Goal: Task Accomplishment & Management: Manage account settings

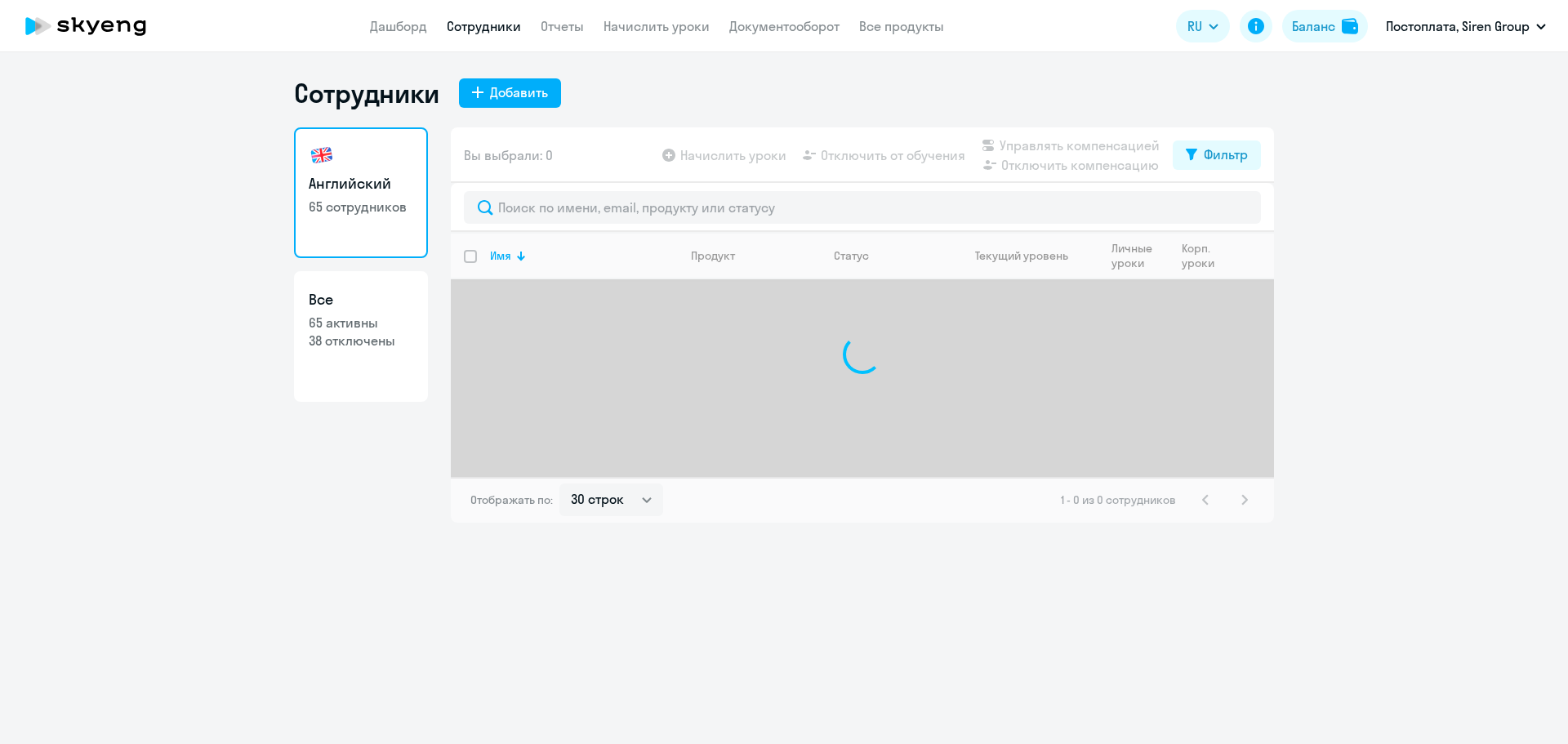
select select "30"
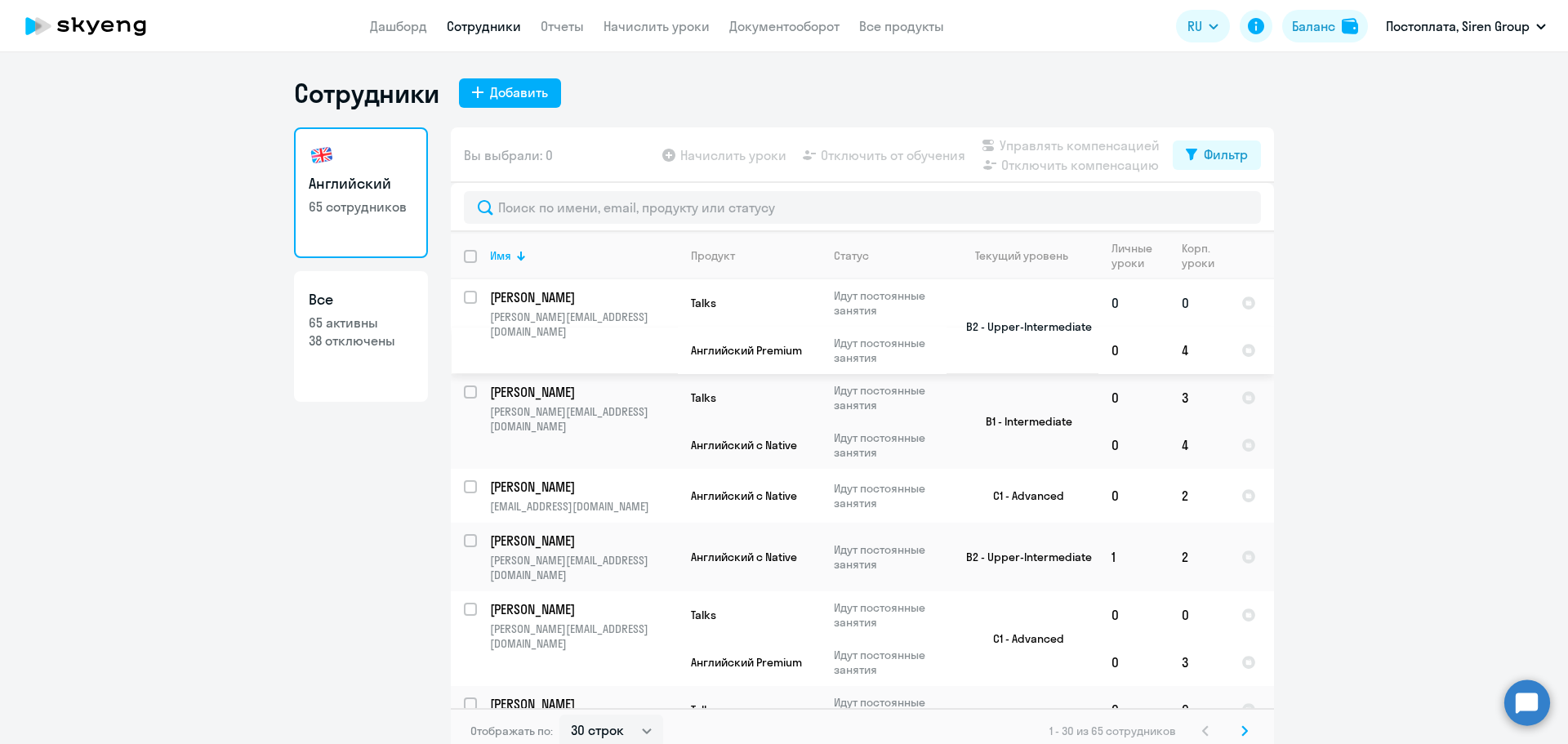
click at [468, 295] on input "select row 14063564" at bounding box center [479, 307] width 33 height 33
checkbox input "true"
click at [463, 396] on input "select row 15883570" at bounding box center [479, 402] width 33 height 33
checkbox input "true"
click at [466, 253] on input "deselect all" at bounding box center [479, 266] width 33 height 33
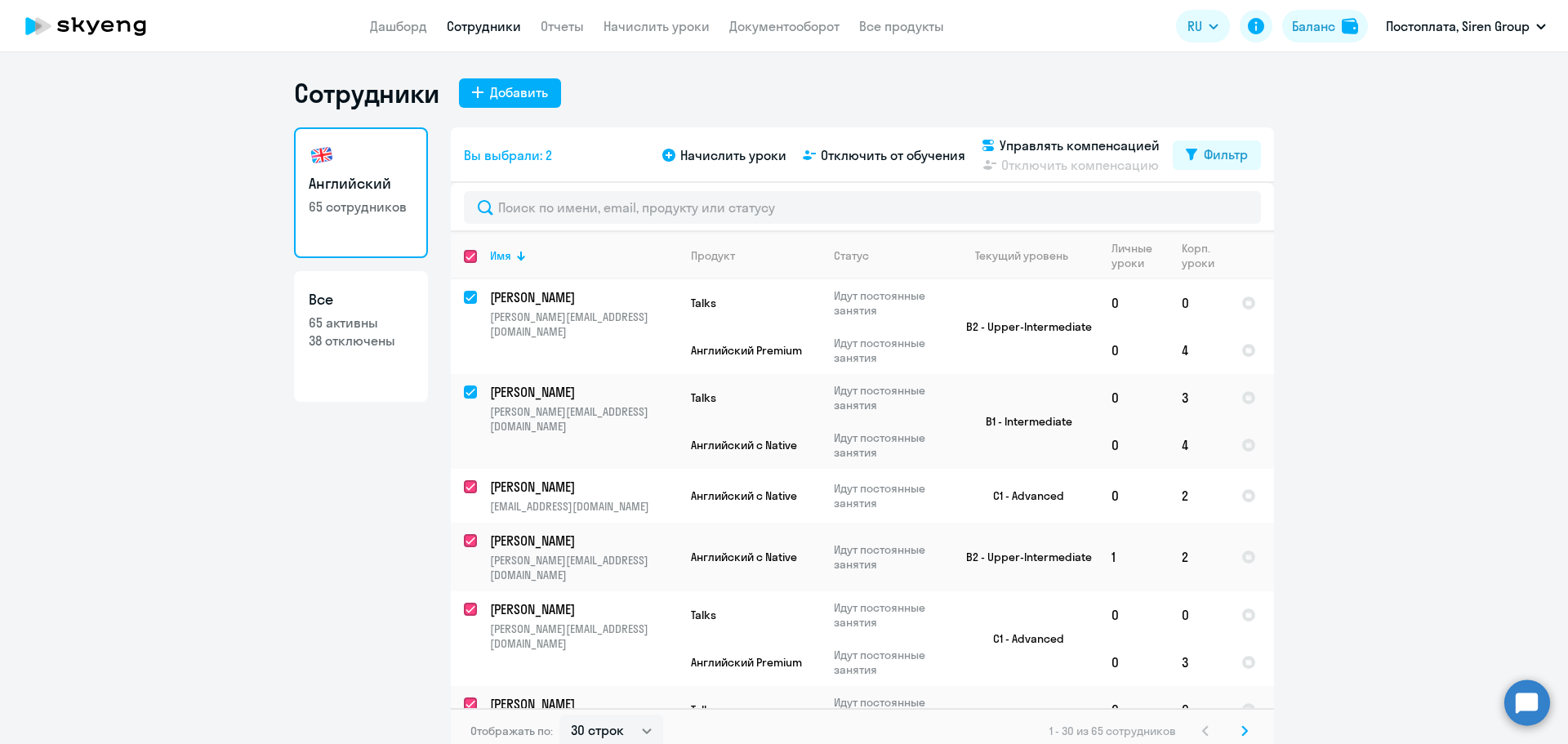
checkbox input "true"
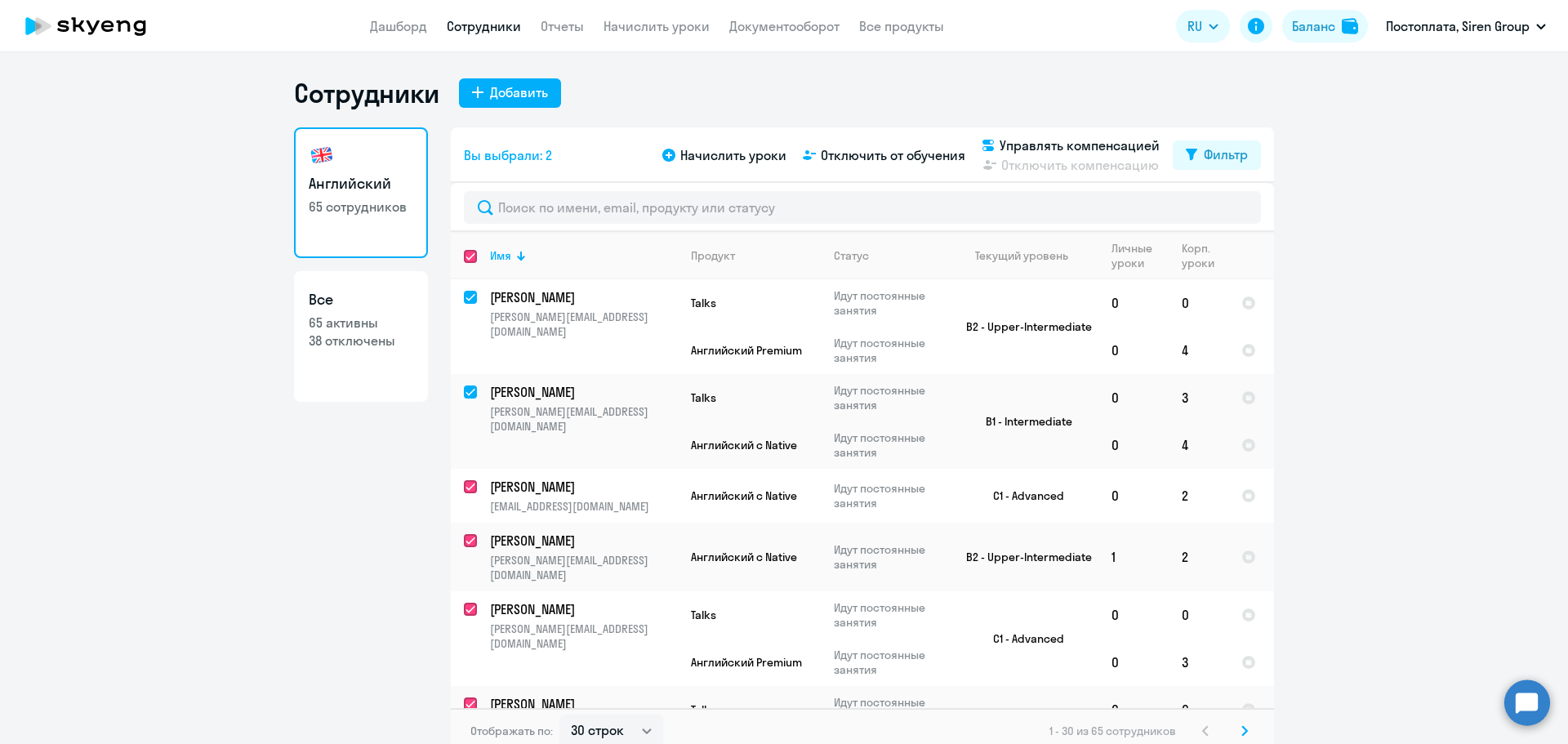
checkbox input "true"
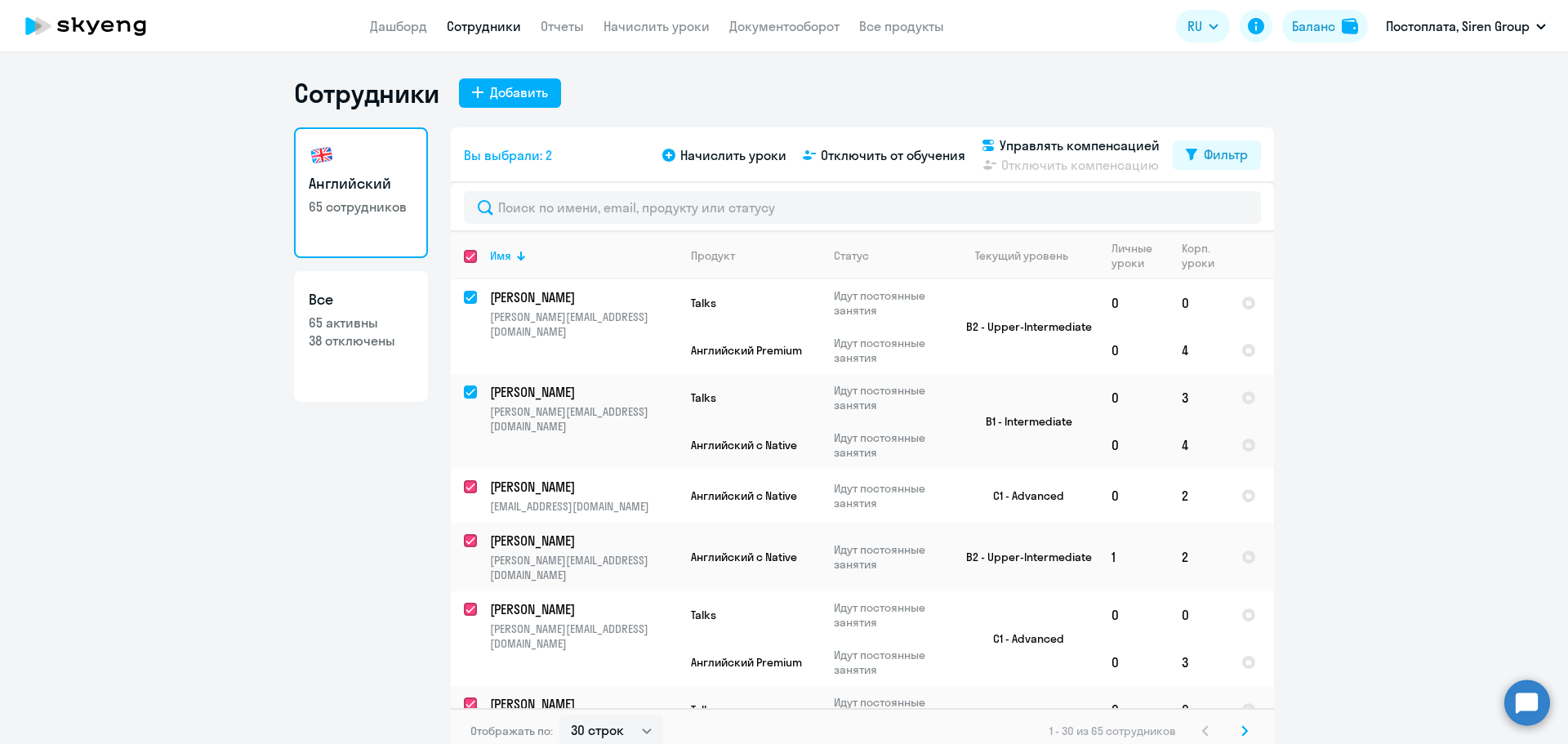
checkbox input "true"
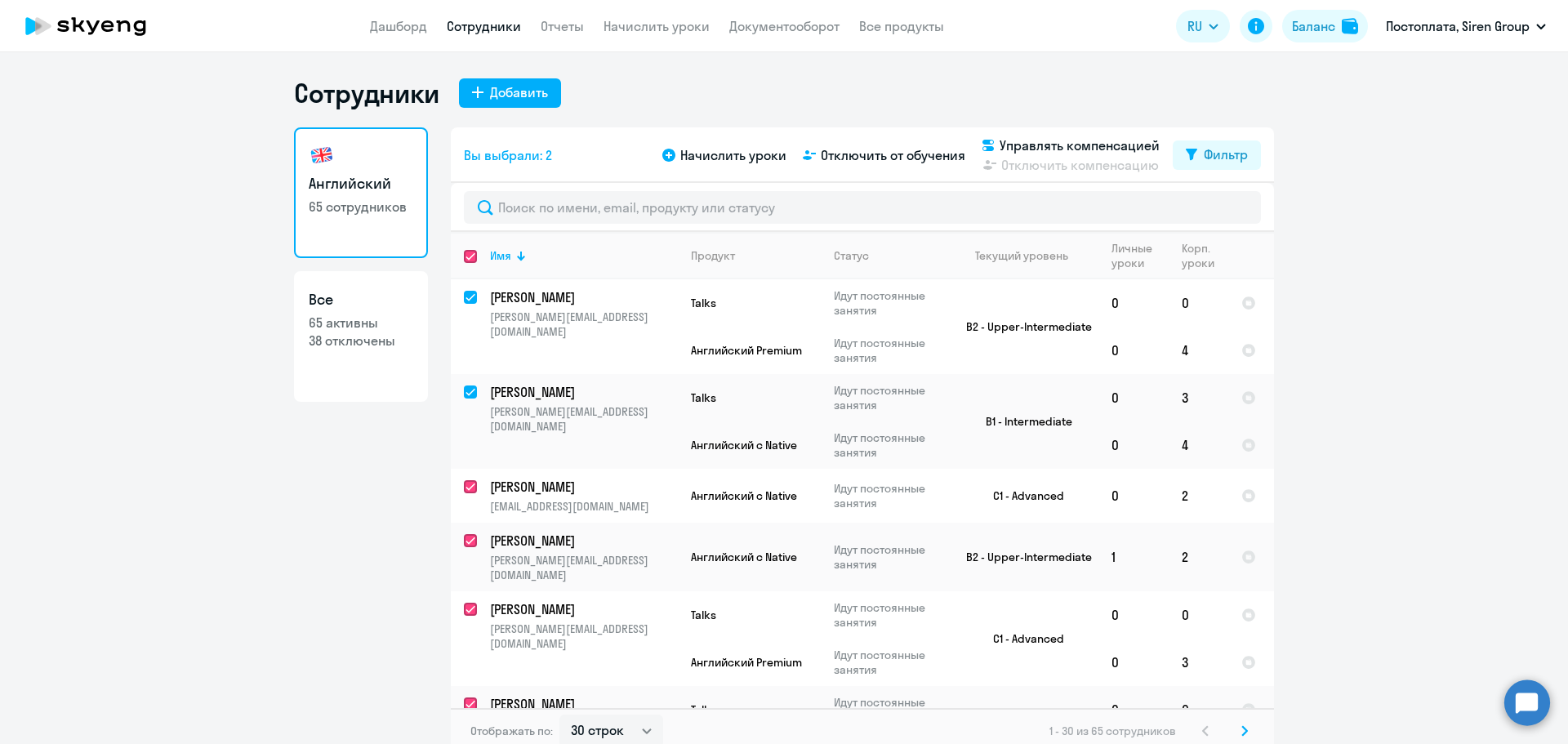
checkbox input "true"
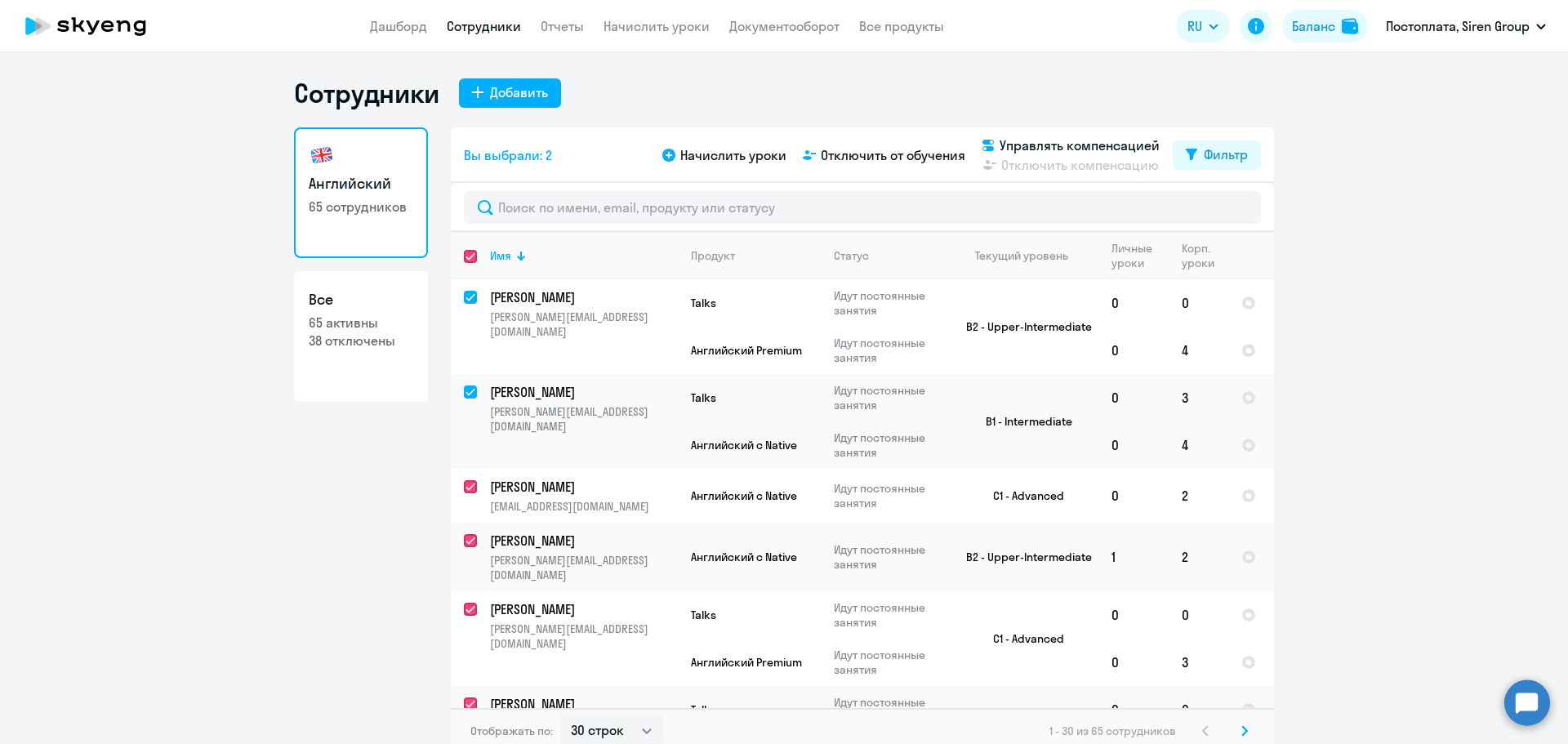
checkbox input "true"
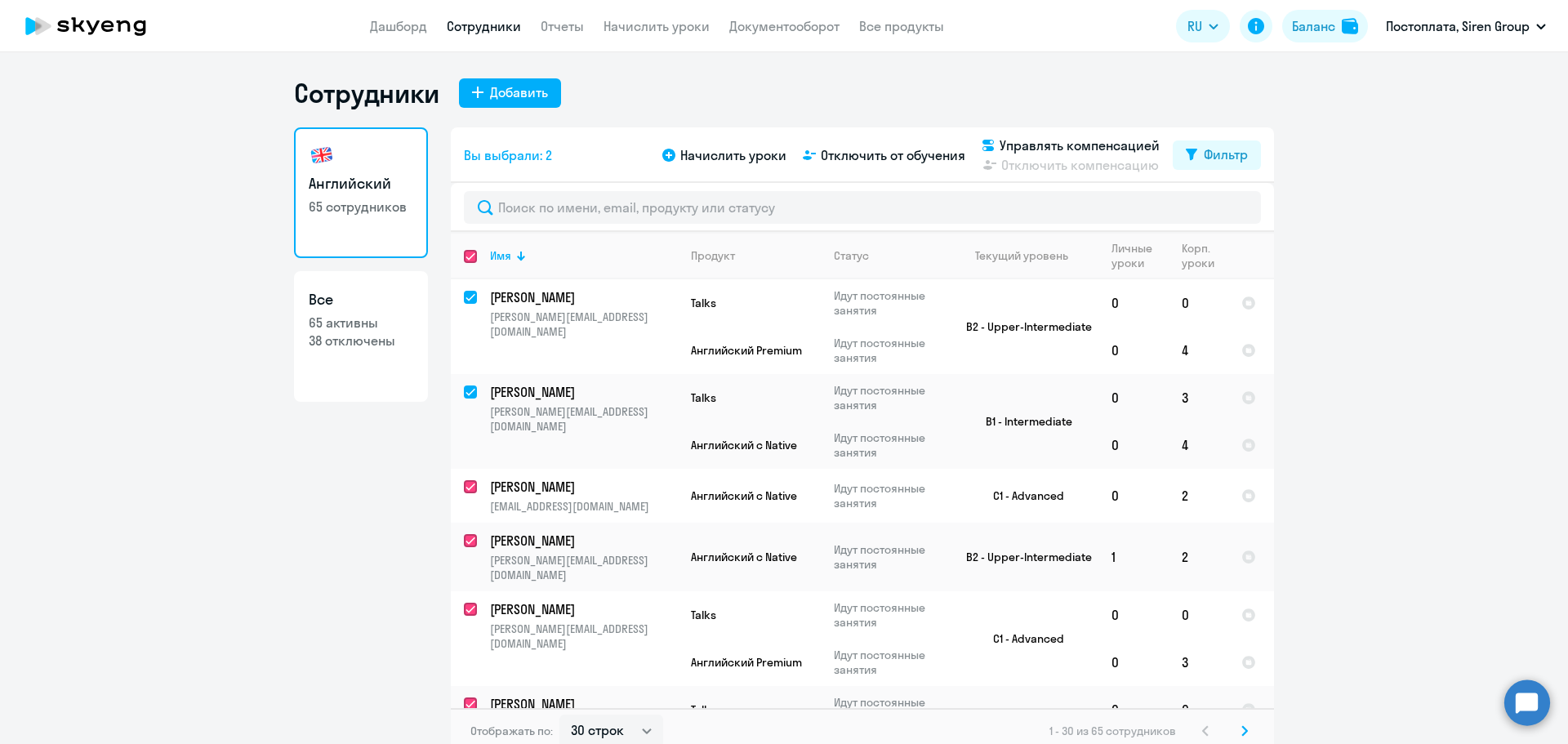
checkbox input "true"
click at [713, 158] on span "Начислить уроки" at bounding box center [733, 155] width 106 height 20
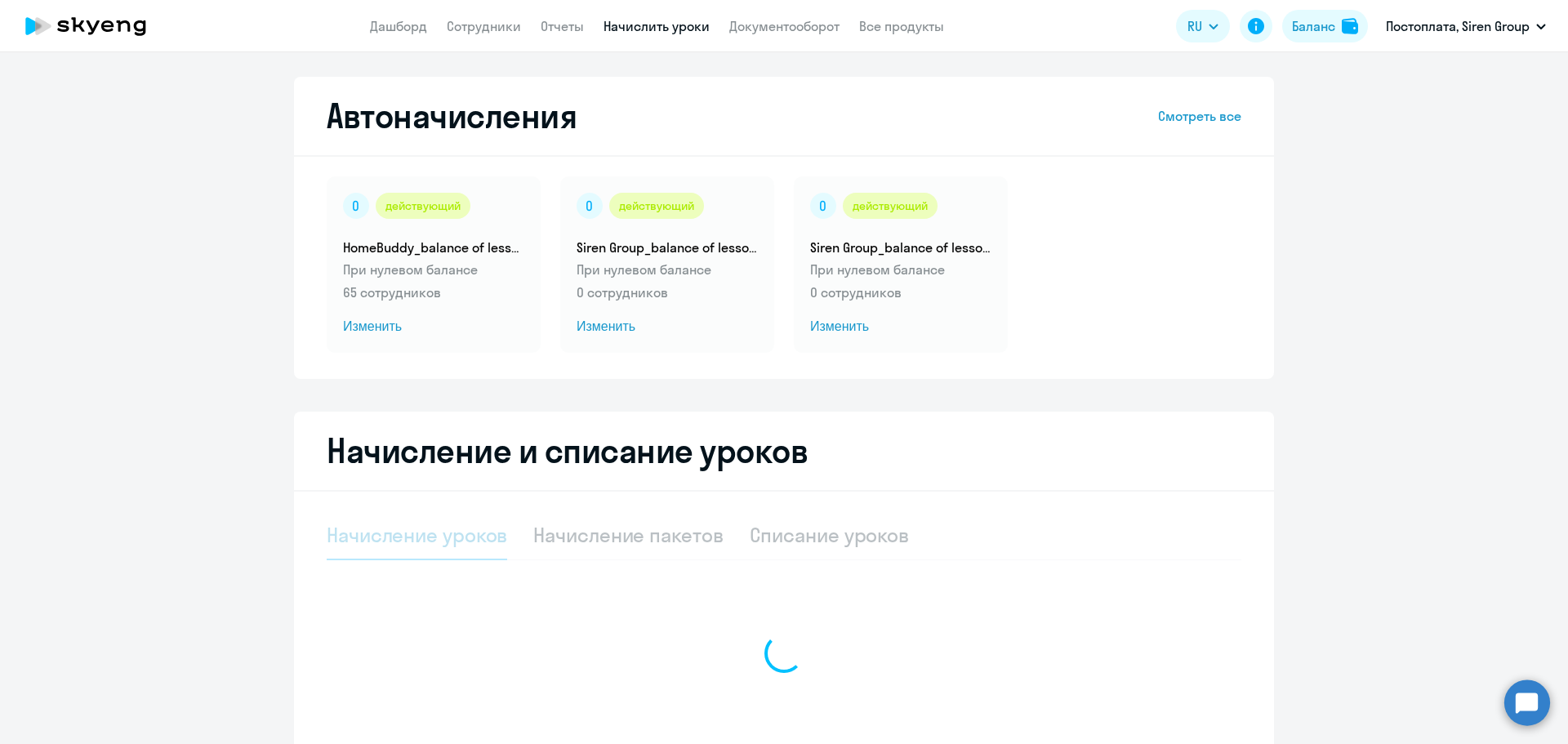
select select "10"
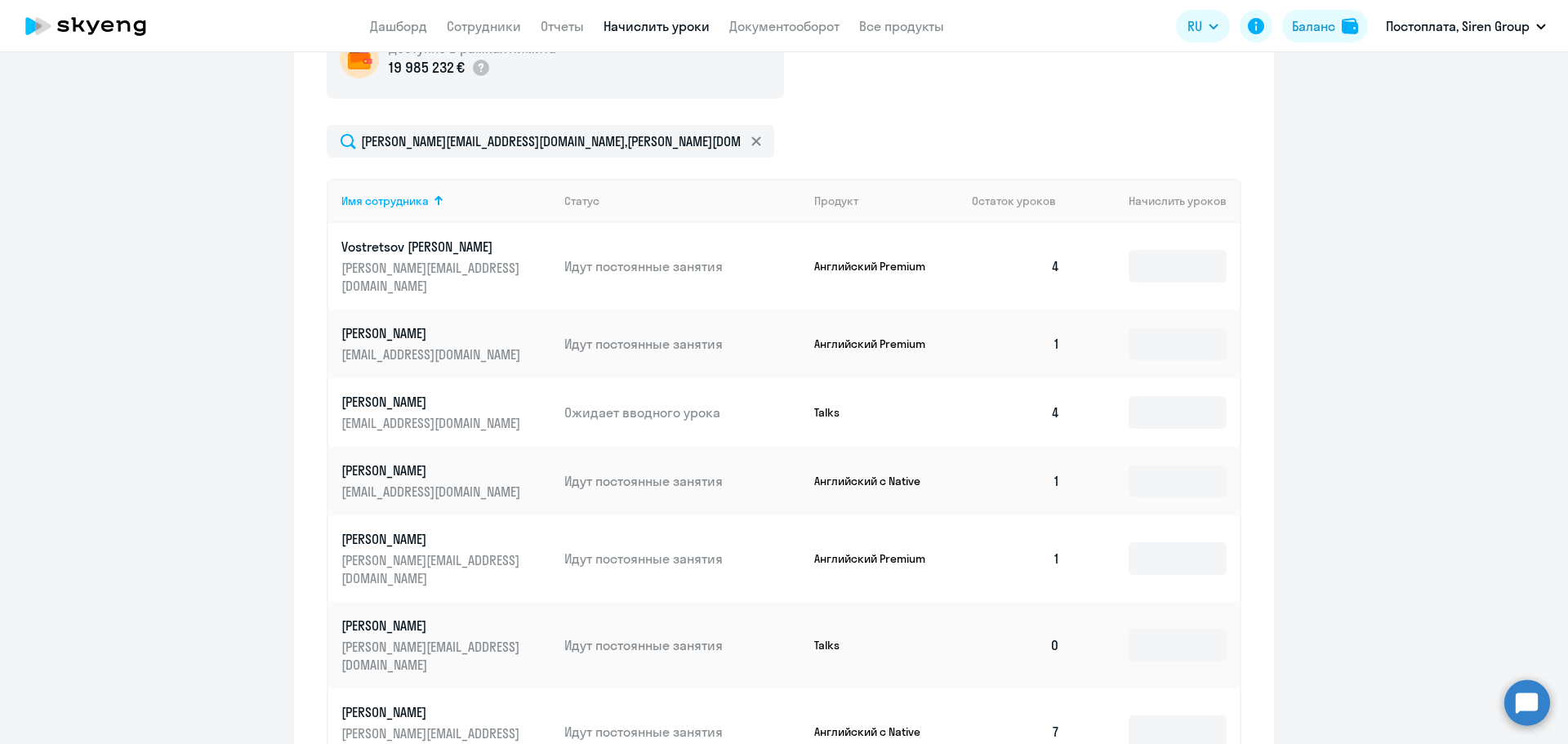
scroll to position [562, 0]
click at [1158, 252] on input at bounding box center [1177, 266] width 98 height 33
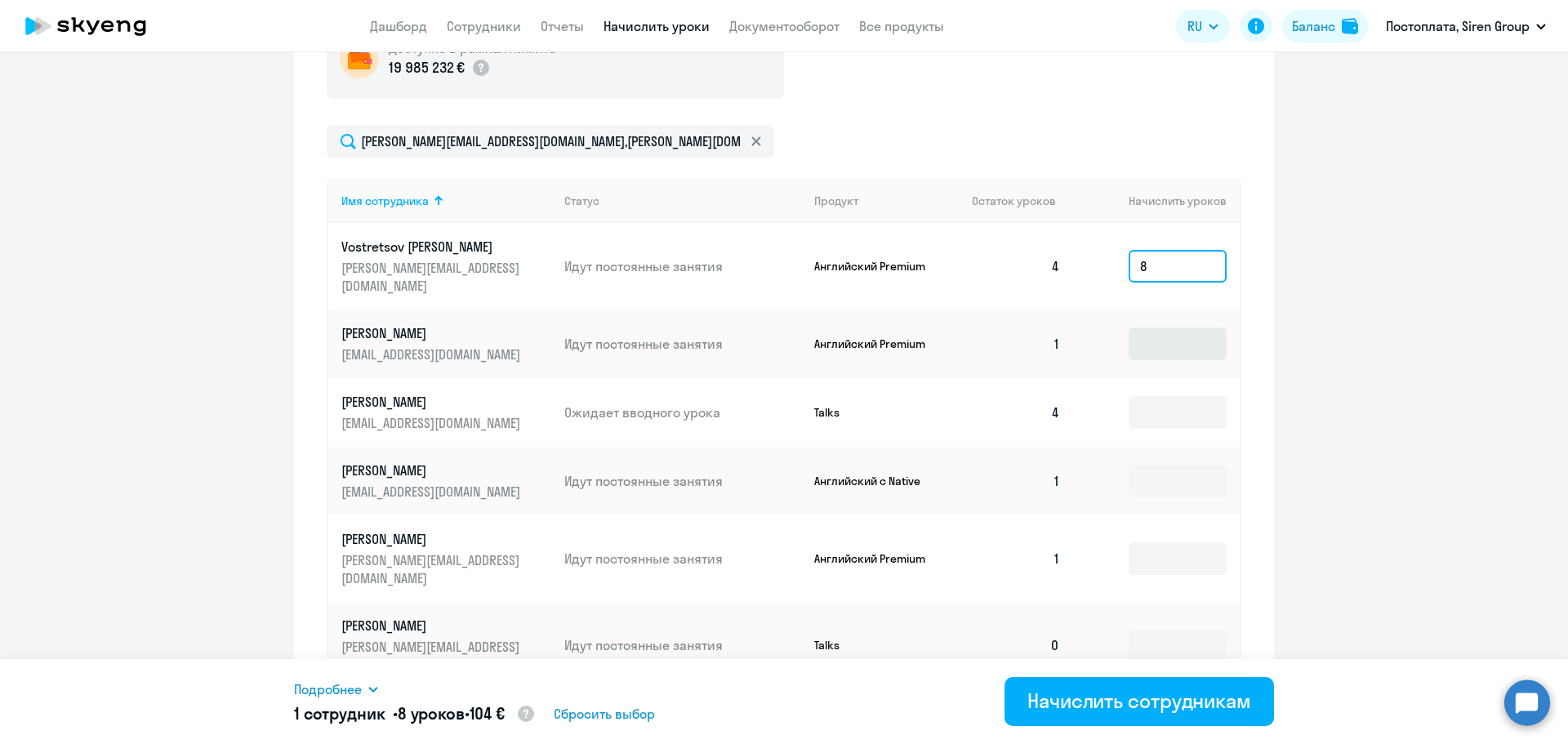
type input "8"
click at [1155, 327] on input at bounding box center [1177, 343] width 98 height 33
type input "8"
click at [1149, 396] on input at bounding box center [1177, 412] width 98 height 33
click at [1152, 465] on input at bounding box center [1177, 481] width 98 height 33
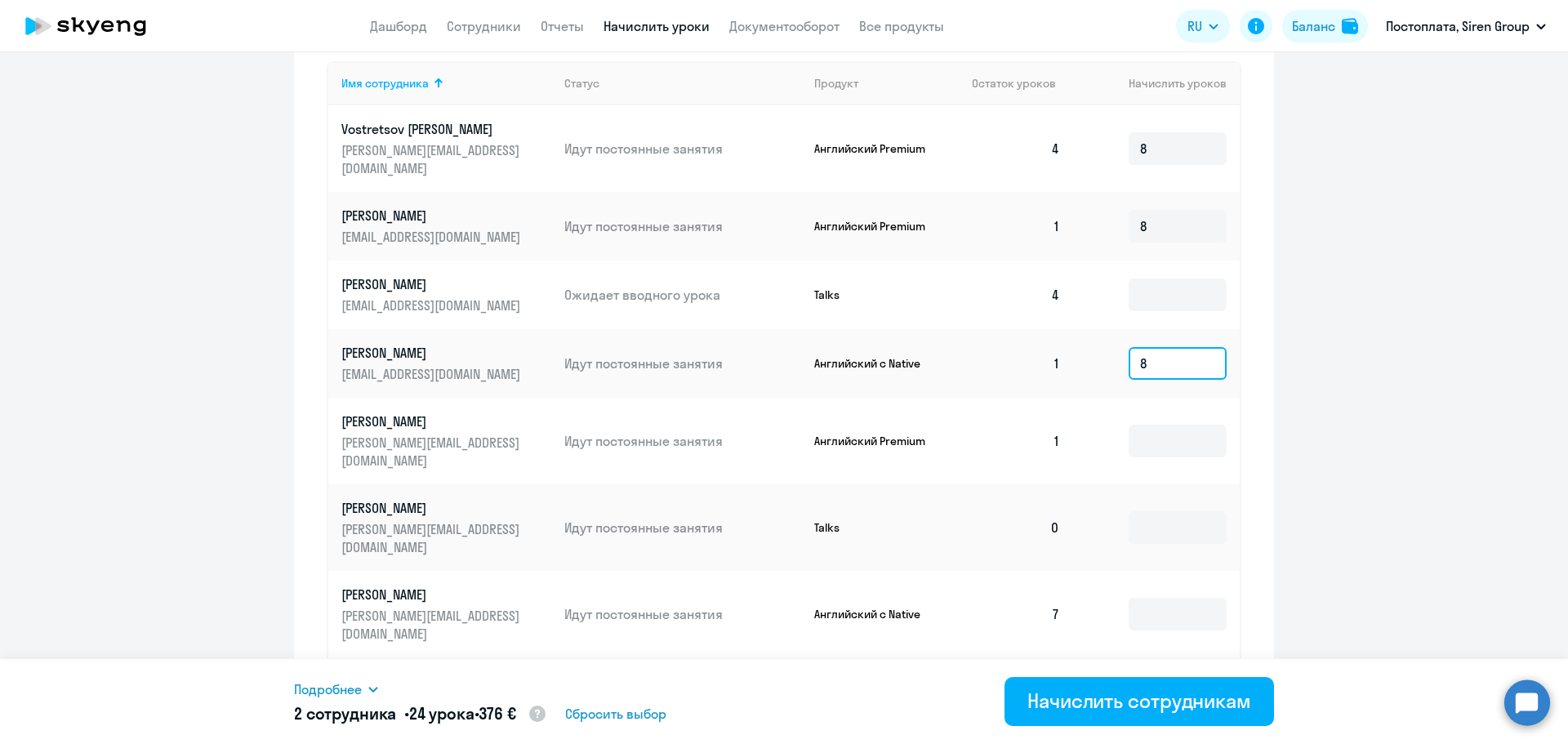
scroll to position [681, 0]
type input "8"
click at [1152, 423] on input at bounding box center [1177, 439] width 98 height 33
type input "8"
click at [1161, 596] on input at bounding box center [1177, 612] width 98 height 33
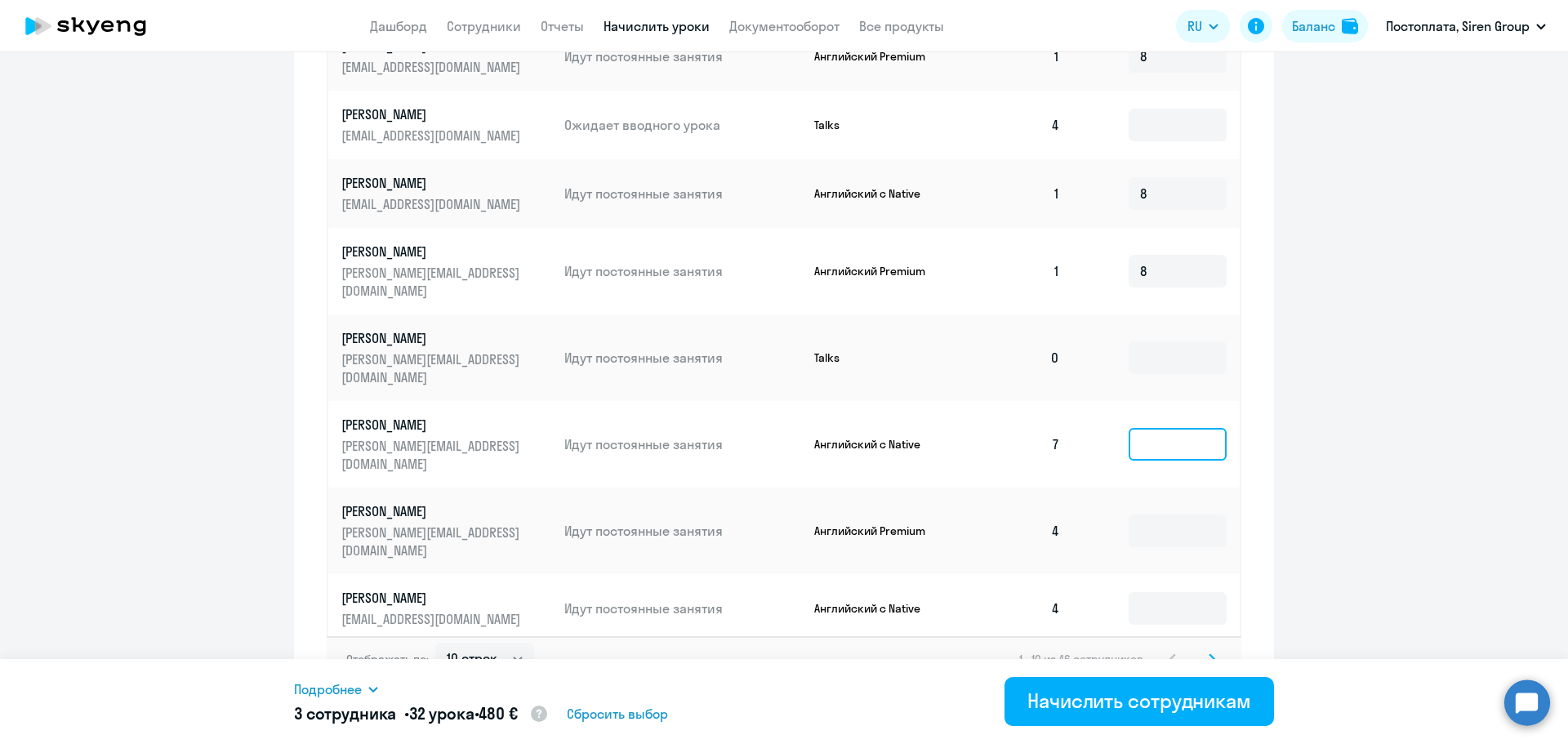
scroll to position [863, 0]
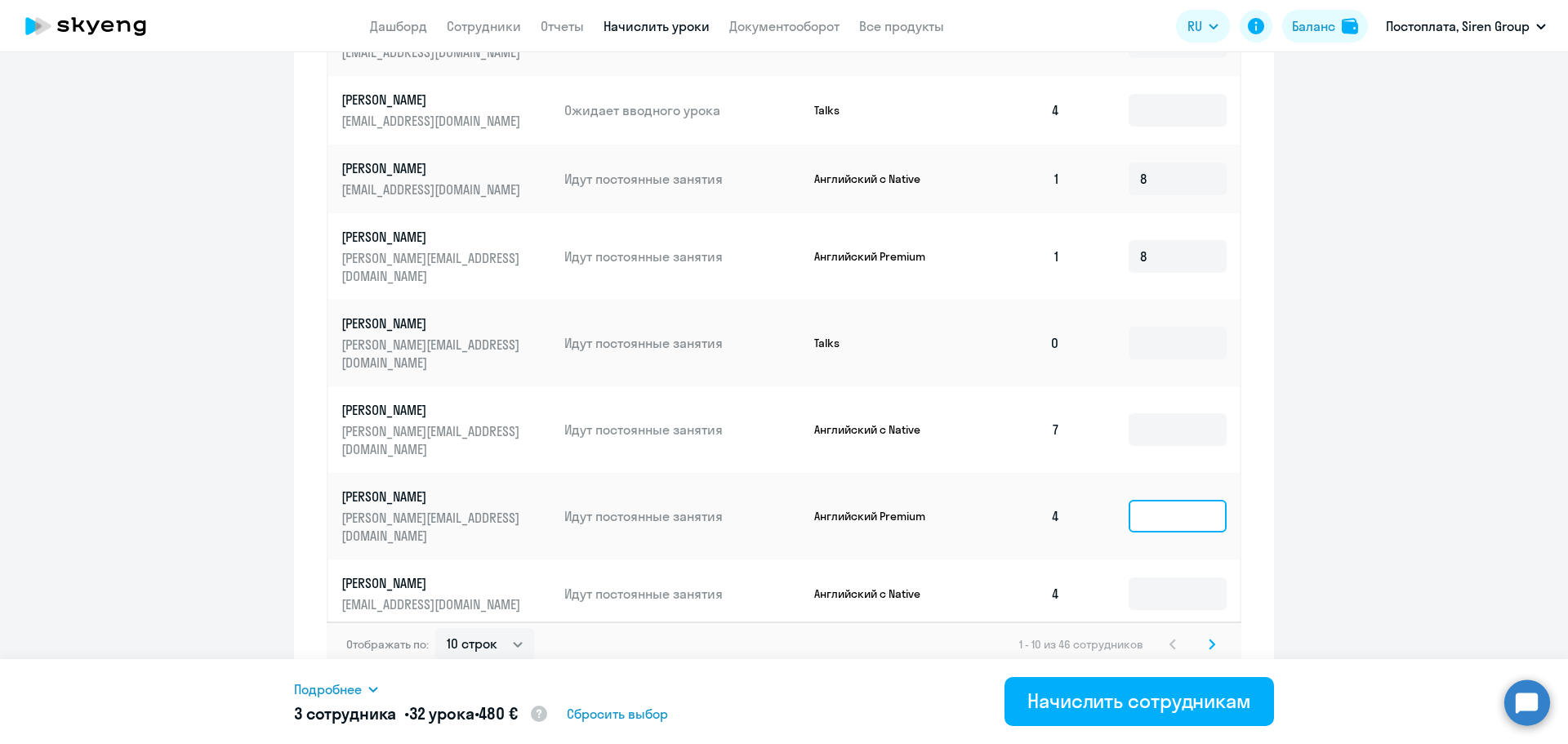
click at [1165, 500] on input at bounding box center [1177, 516] width 98 height 33
type input "4"
click at [1148, 578] on input "4" at bounding box center [1177, 594] width 98 height 33
type input "4"
click at [1147, 656] on input at bounding box center [1177, 672] width 98 height 33
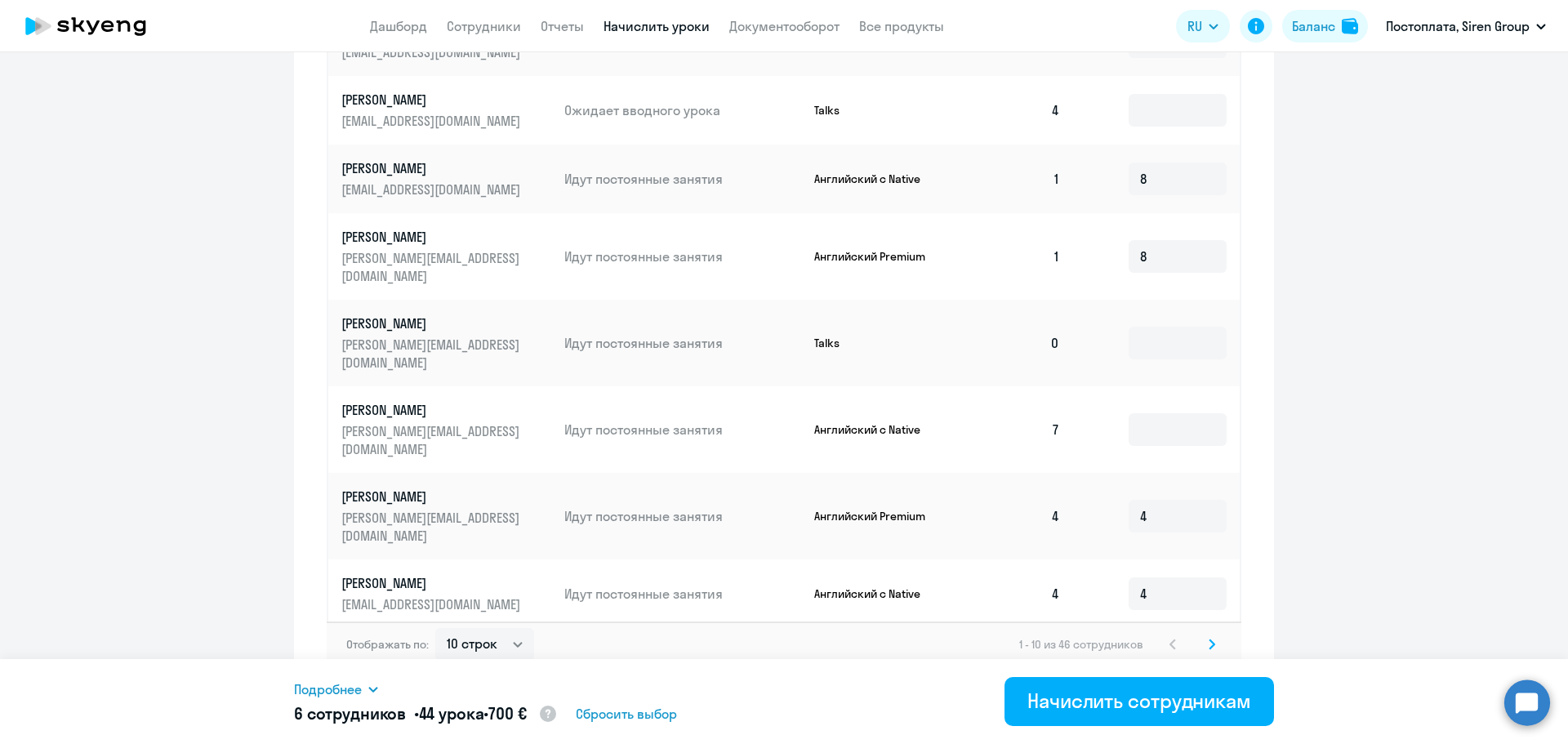
type input "4"
click at [1208, 639] on icon at bounding box center [1211, 644] width 7 height 11
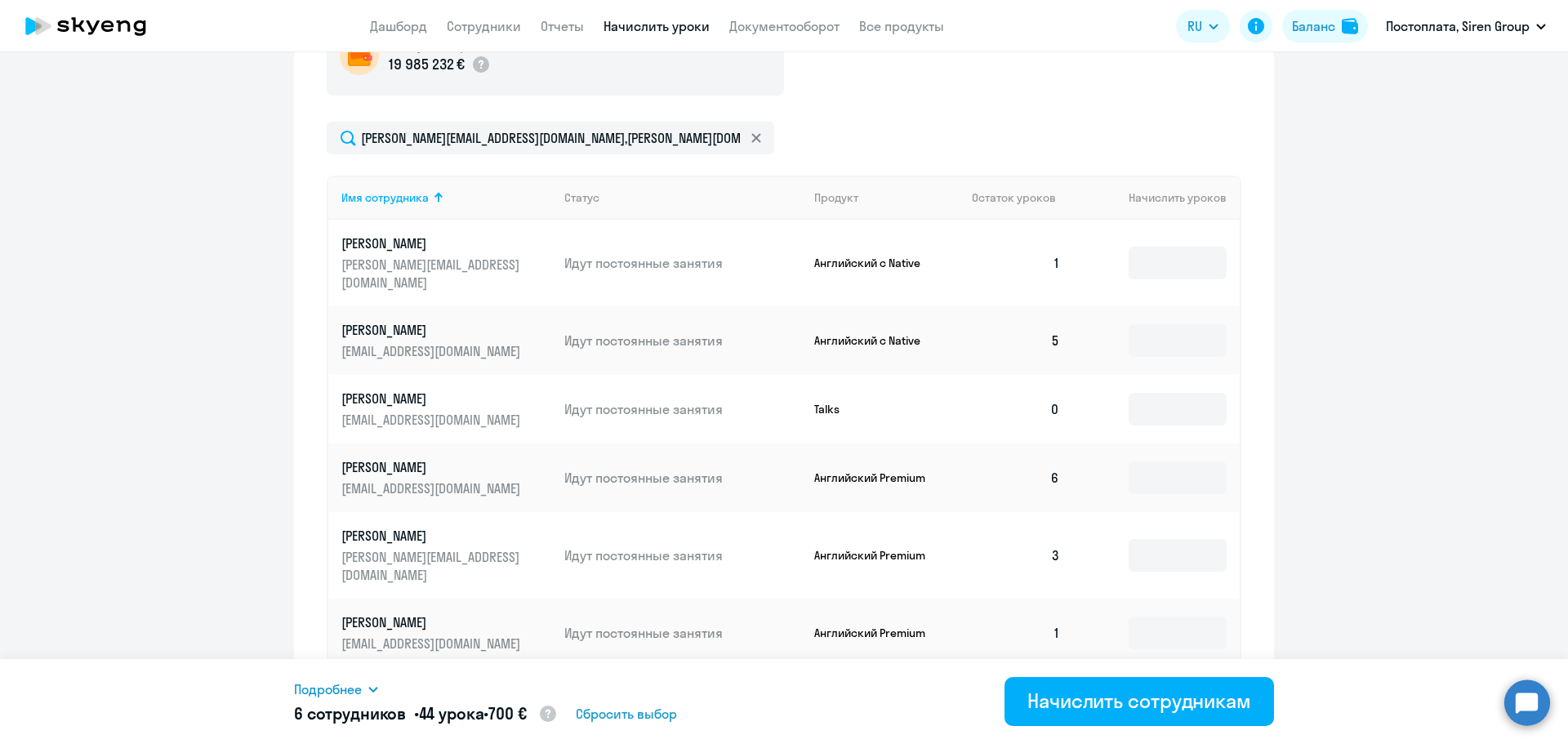
scroll to position [566, 0]
click at [1162, 247] on input at bounding box center [1177, 261] width 98 height 33
type input "8"
click at [1155, 323] on input at bounding box center [1177, 339] width 98 height 33
type input "4"
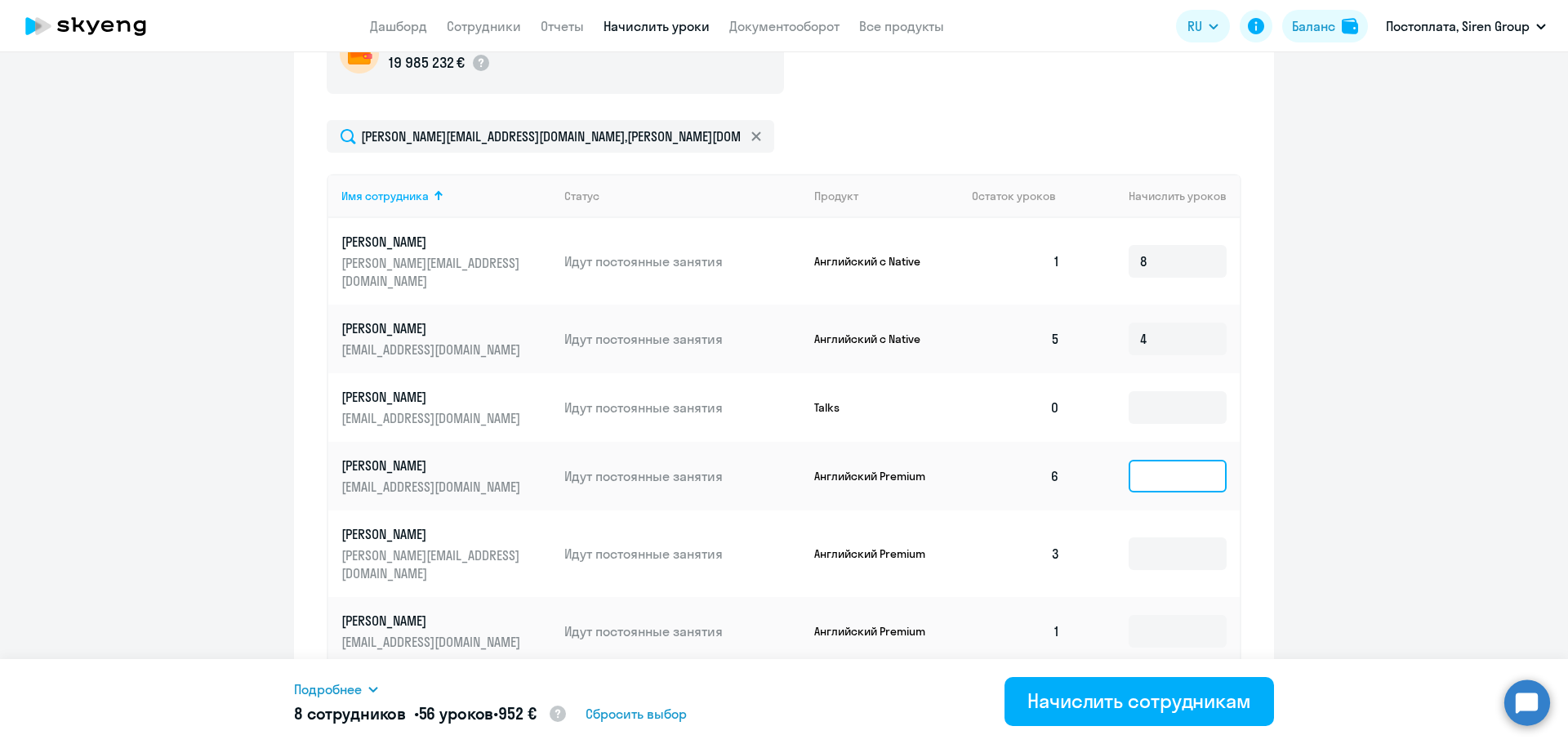
click at [1153, 460] on input at bounding box center [1177, 476] width 98 height 33
type input "4"
click at [1155, 538] on input at bounding box center [1177, 554] width 98 height 33
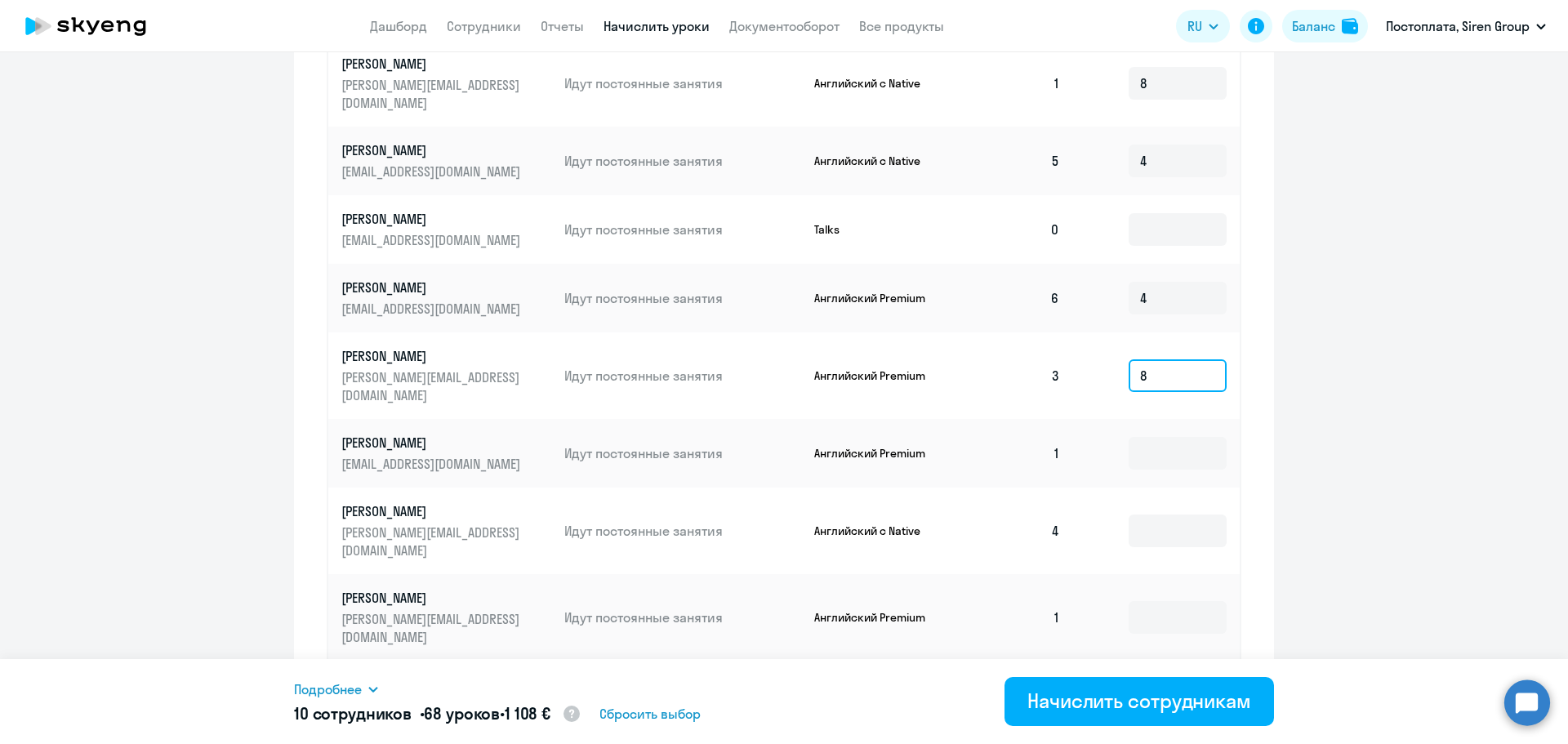
scroll to position [752, 0]
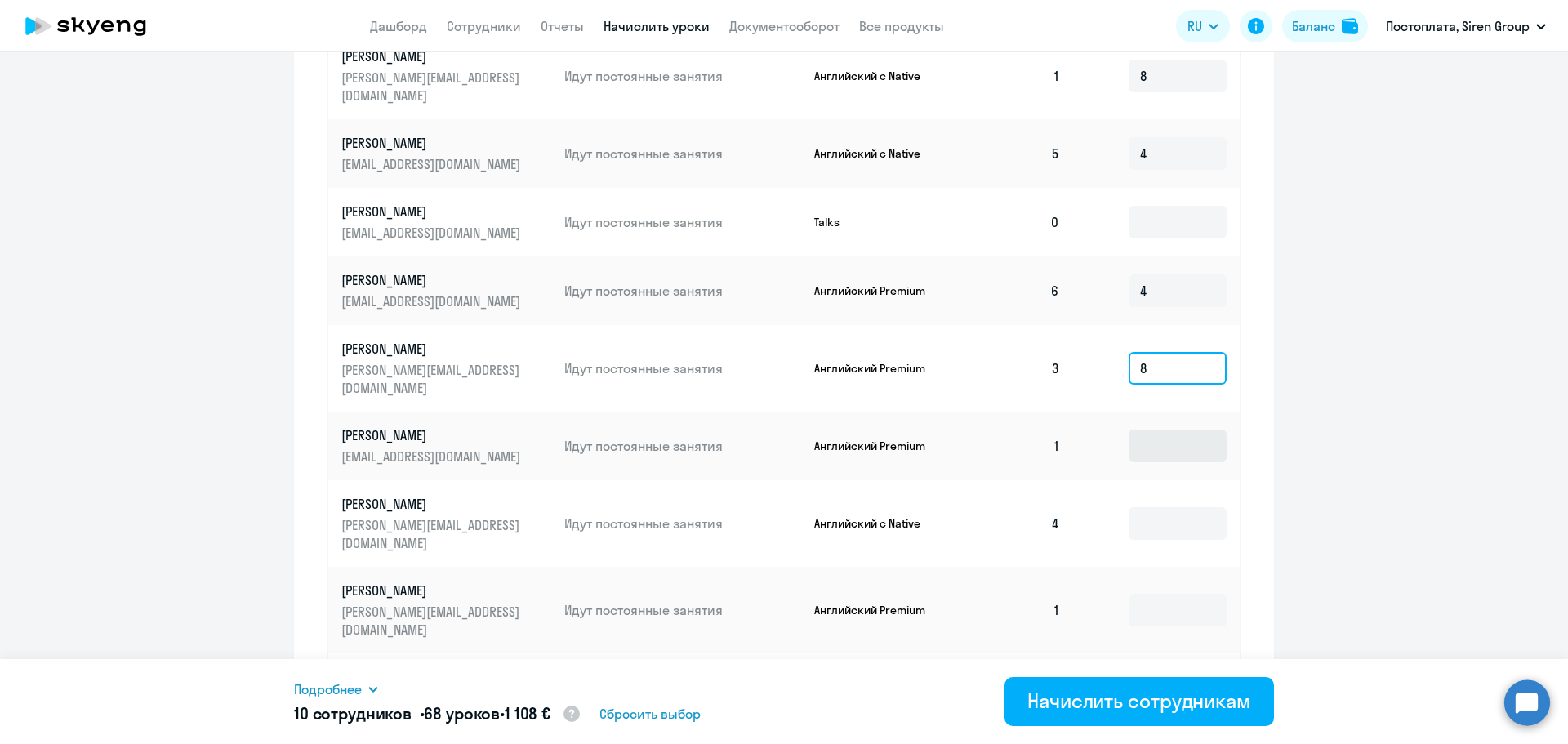
type input "8"
click at [1152, 430] on input at bounding box center [1177, 446] width 98 height 33
type input "8"
click at [1161, 507] on input at bounding box center [1177, 523] width 98 height 33
type input "8"
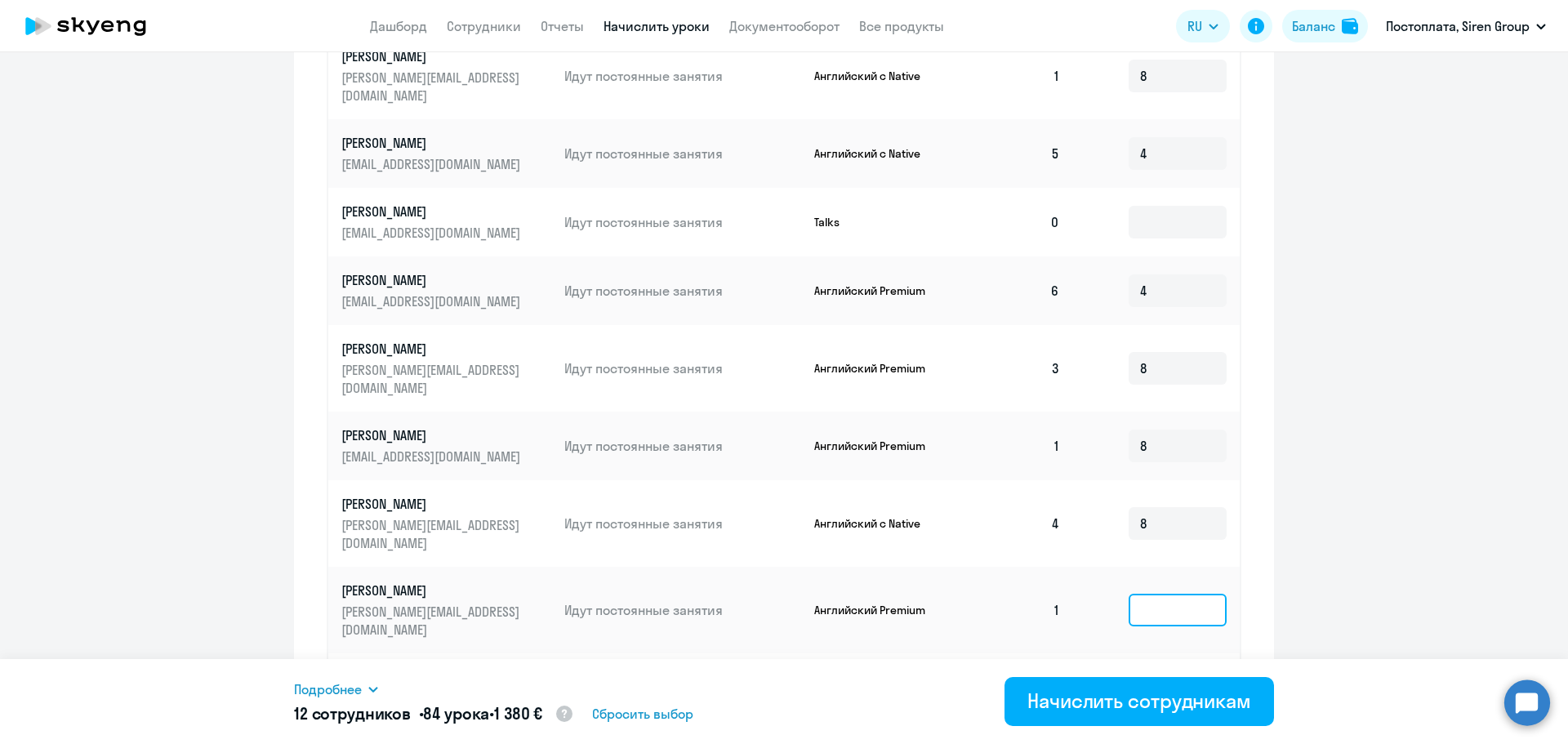
click at [1168, 594] on input at bounding box center [1177, 609] width 98 height 33
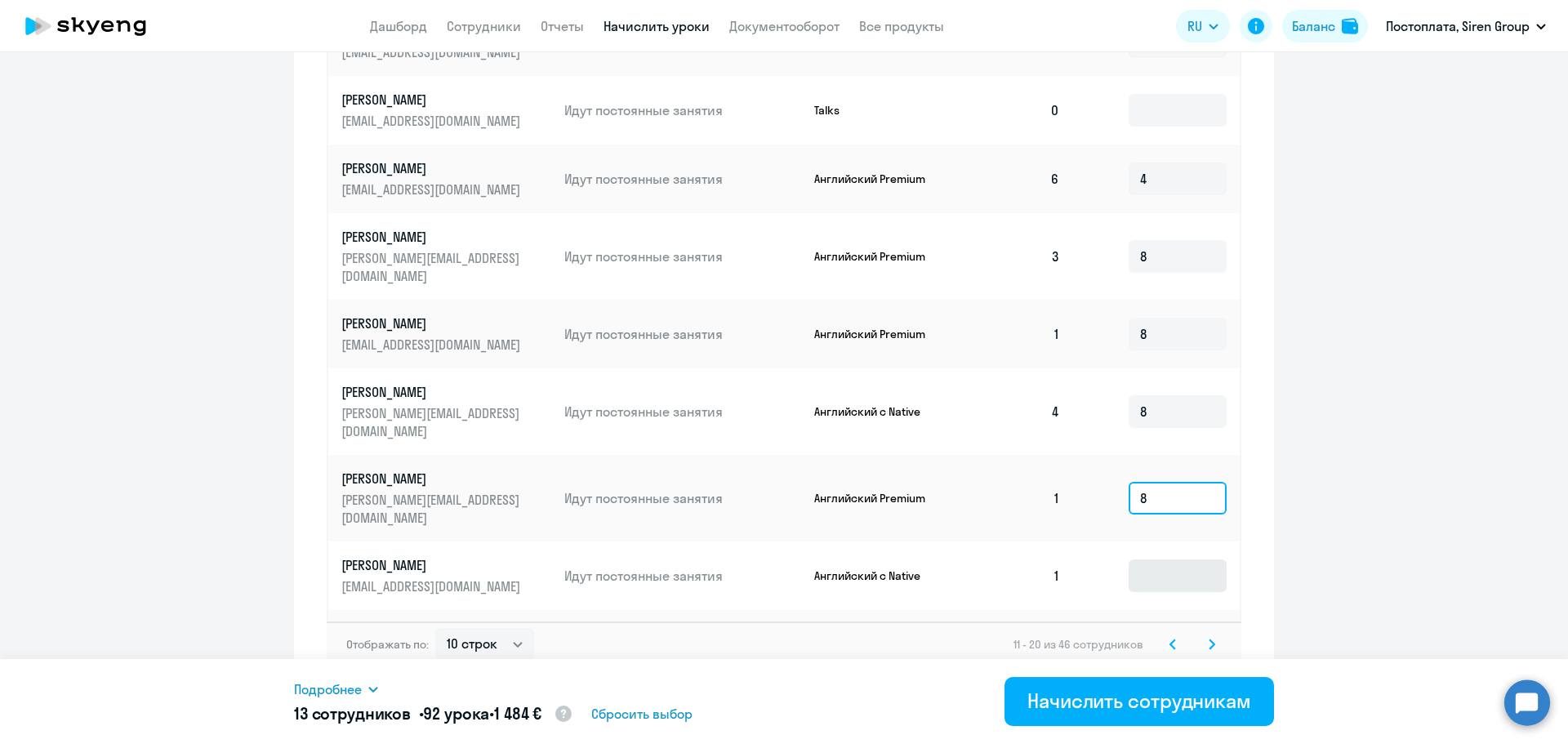
type input "8"
click at [1165, 560] on input at bounding box center [1177, 576] width 98 height 33
type input "8"
click at [1162, 628] on input at bounding box center [1177, 644] width 98 height 33
type input "8"
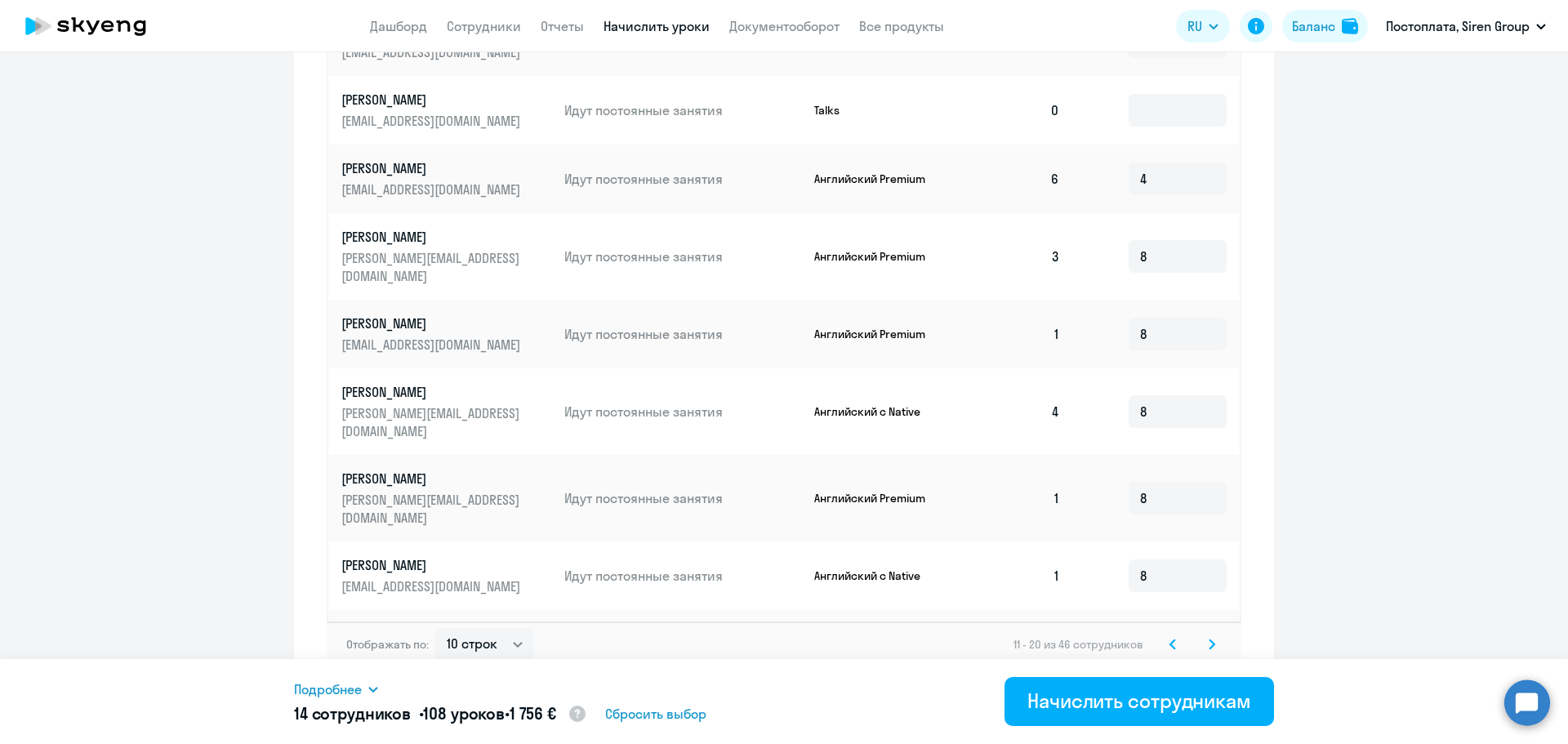
click at [1211, 635] on svg-icon at bounding box center [1212, 644] width 20 height 20
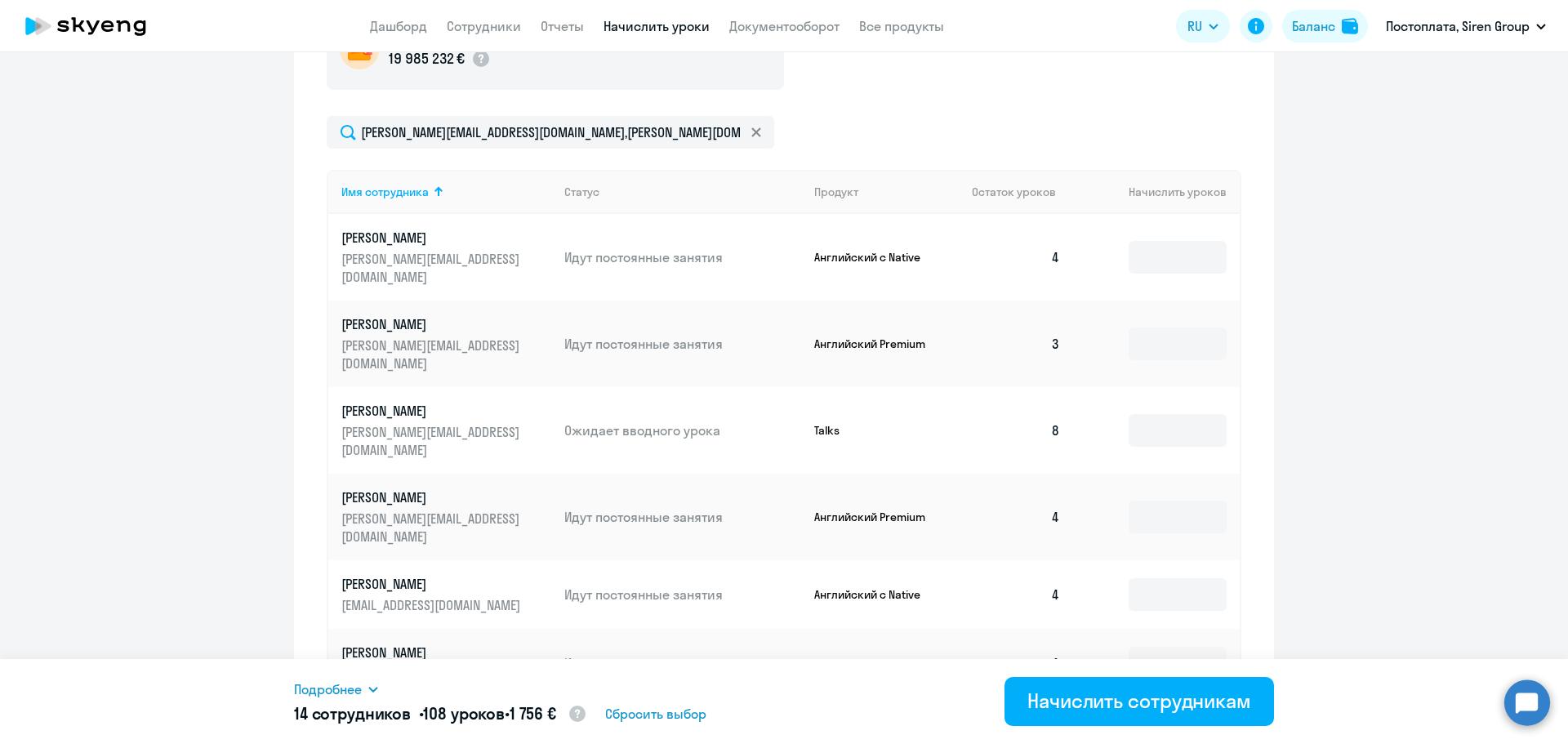
scroll to position [565, 0]
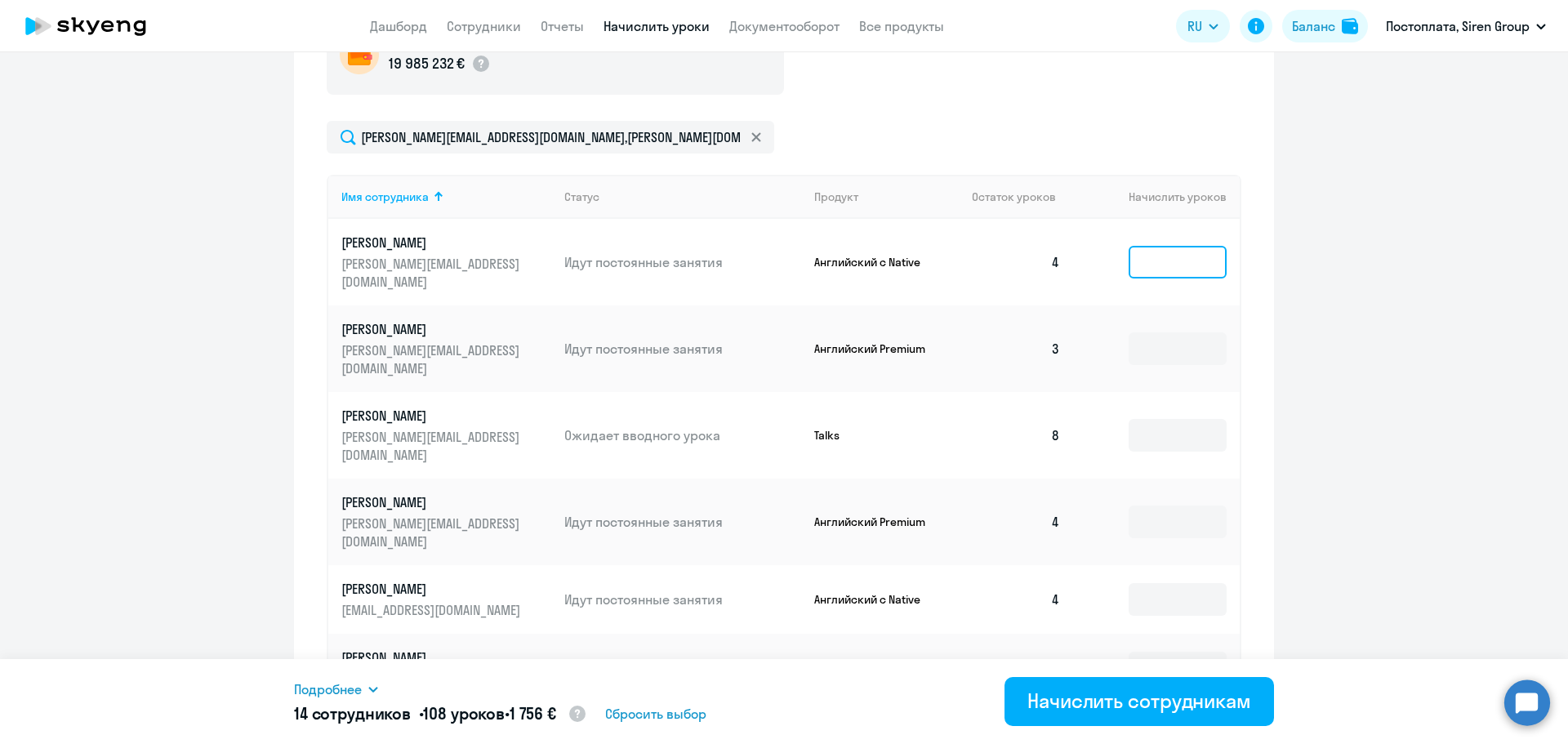
click at [1161, 255] on input at bounding box center [1177, 261] width 98 height 33
type input "4"
click at [1153, 333] on input at bounding box center [1177, 349] width 98 height 33
type input "4"
click at [1161, 506] on input at bounding box center [1177, 522] width 98 height 33
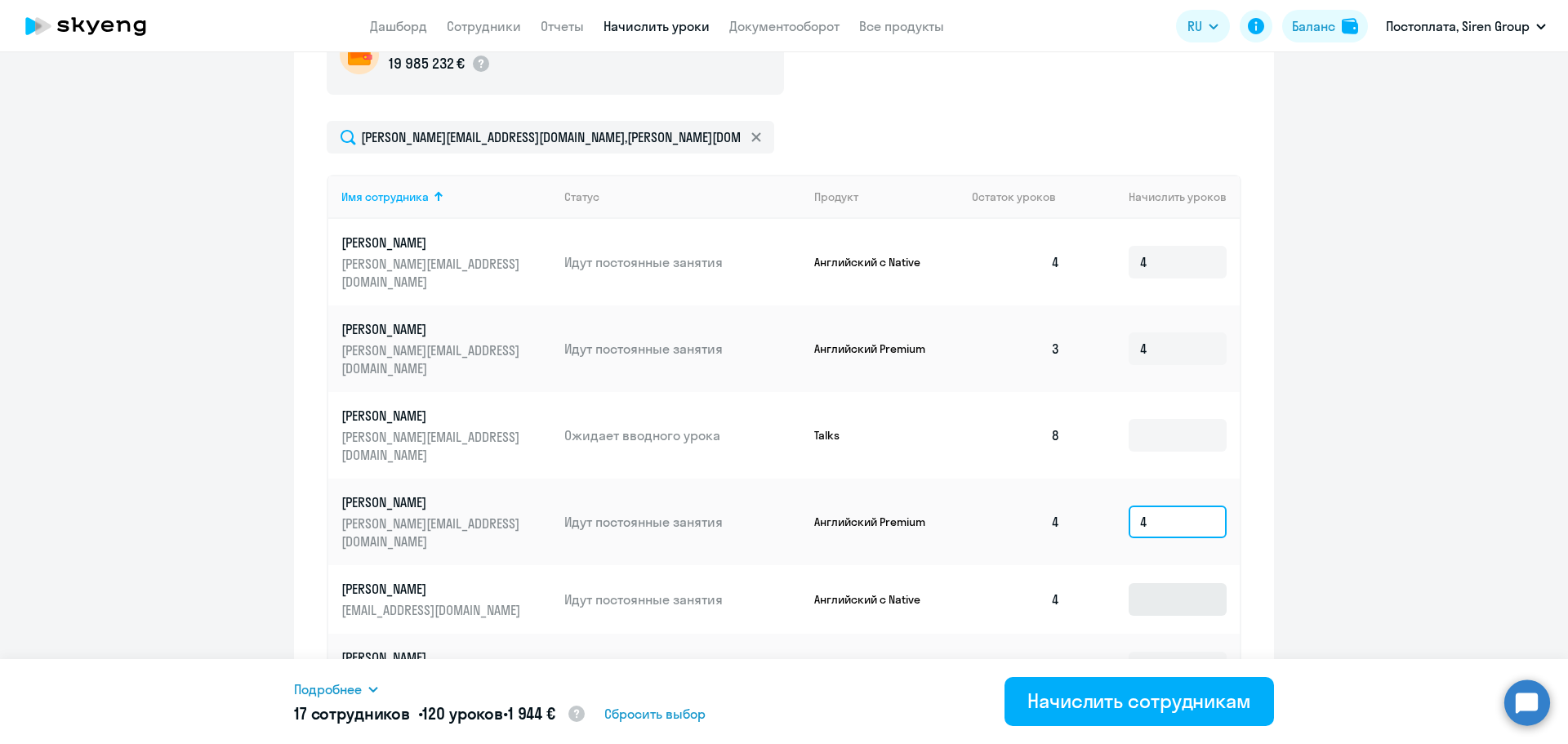
type input "4"
click at [1164, 583] on input at bounding box center [1177, 599] width 98 height 33
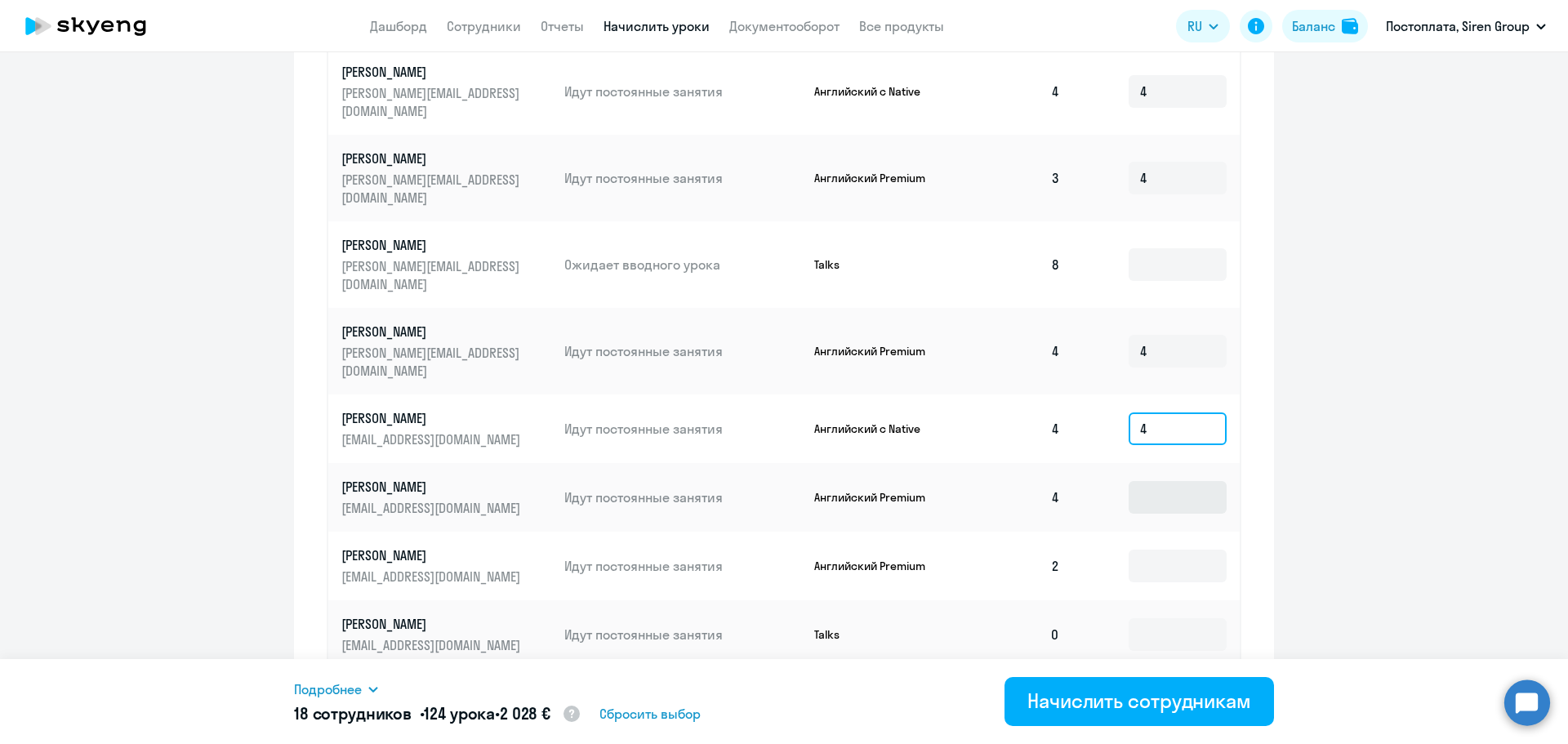
scroll to position [736, 0]
type input "4"
click at [1158, 481] on input at bounding box center [1177, 497] width 98 height 33
type input "4"
click at [1155, 549] on input at bounding box center [1177, 565] width 98 height 33
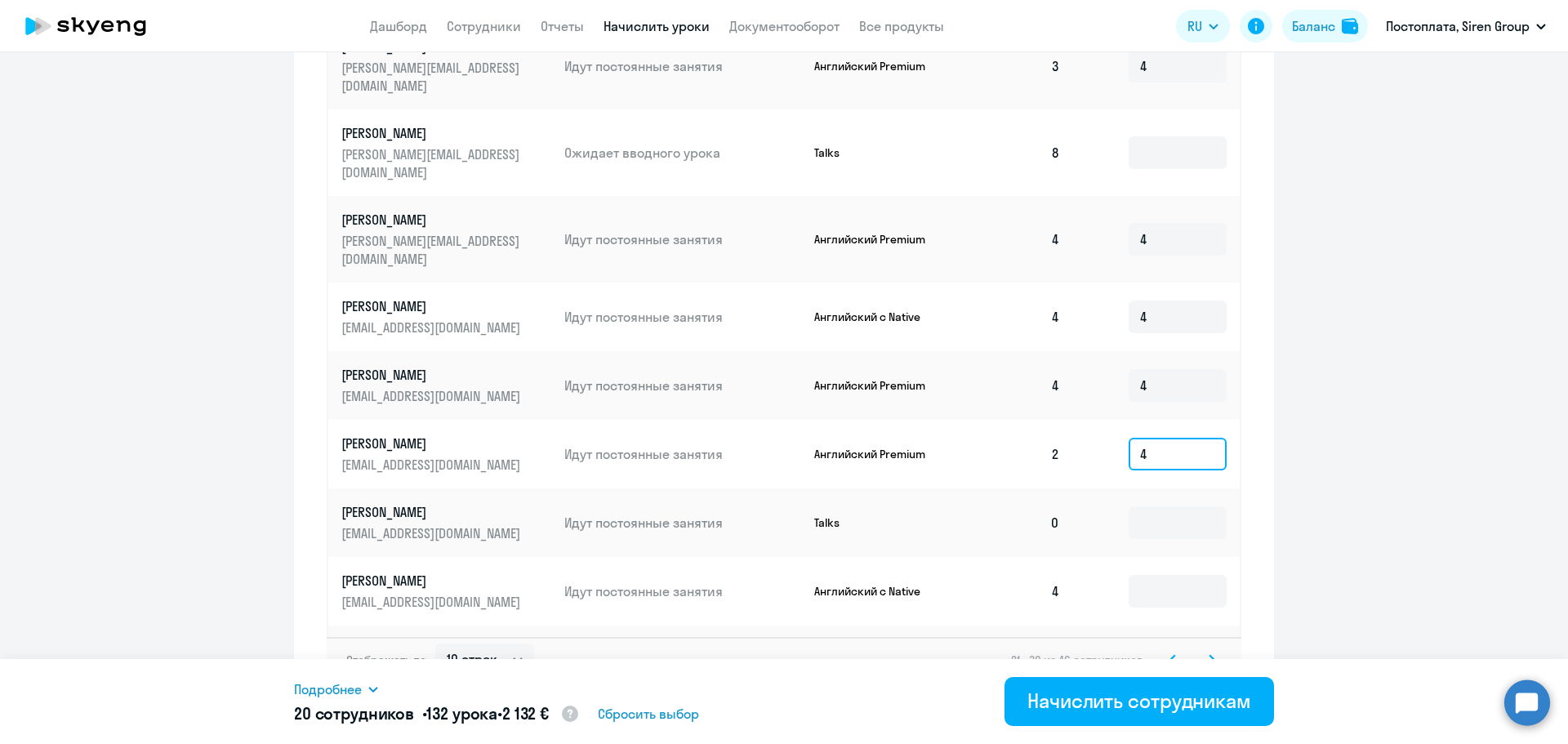
scroll to position [848, 0]
type input "4"
click at [1162, 575] on input at bounding box center [1177, 591] width 98 height 33
type input "4"
click at [1158, 643] on input at bounding box center [1177, 659] width 98 height 33
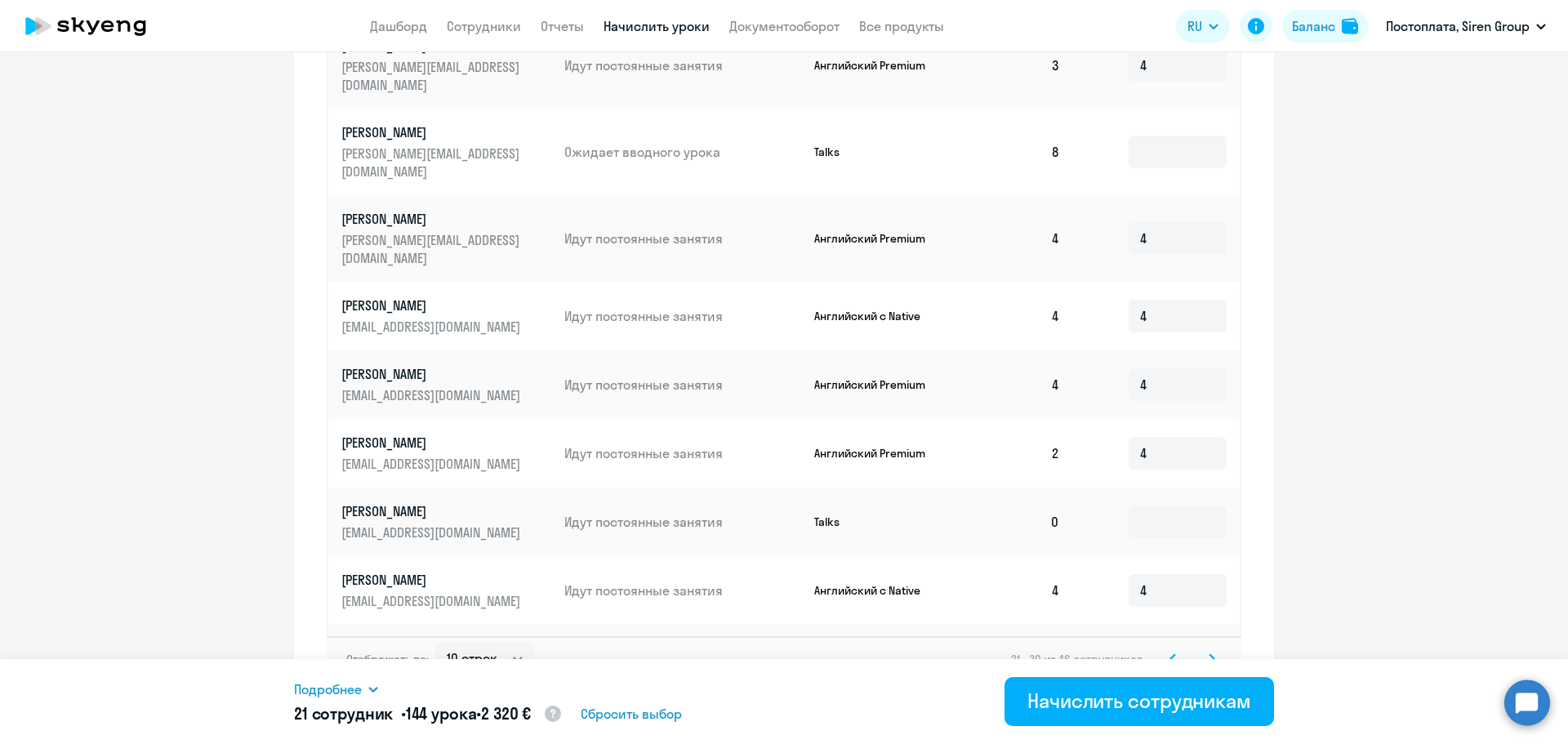
type input "8"
click at [1202, 650] on svg-icon at bounding box center [1212, 659] width 20 height 20
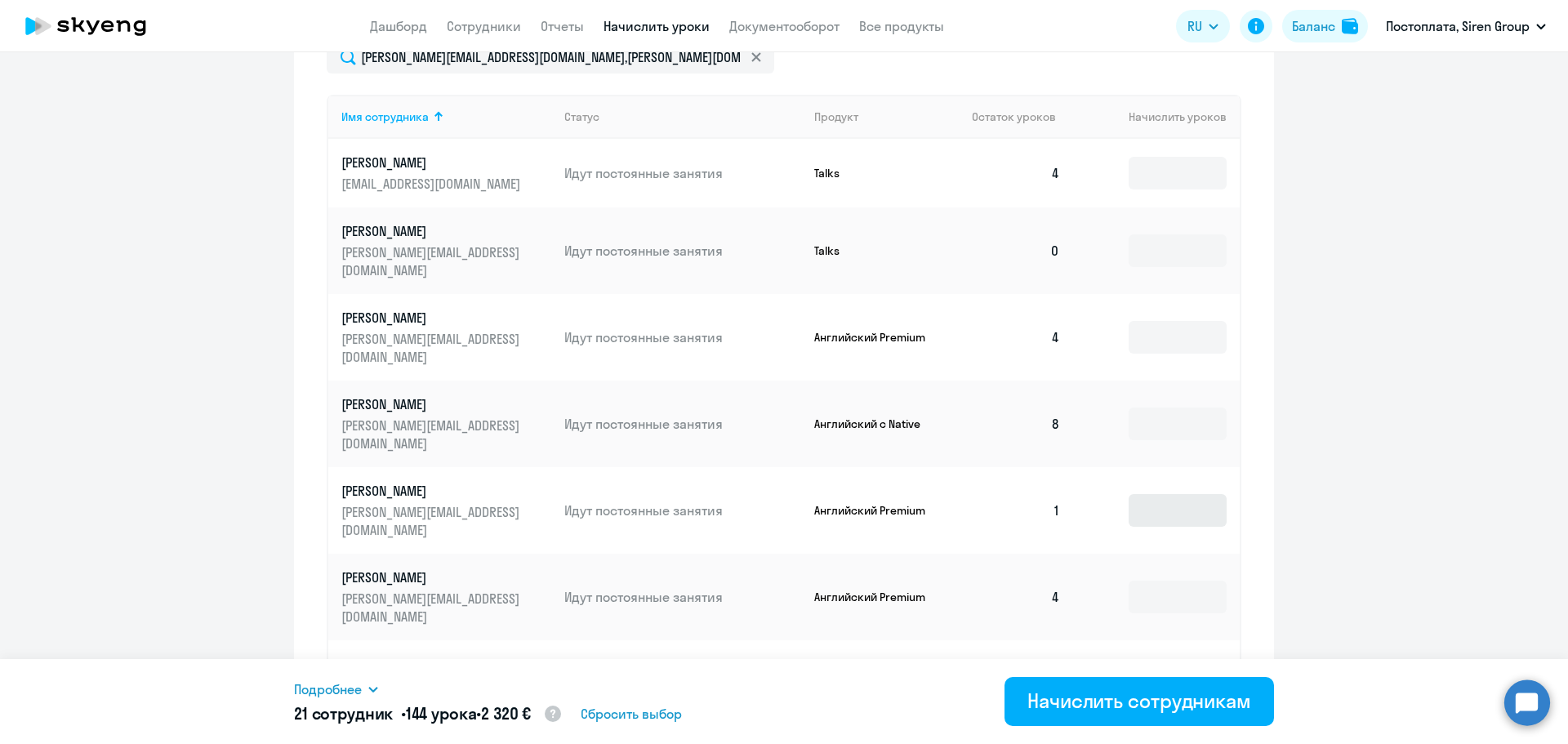
scroll to position [643, 0]
click at [1171, 324] on input at bounding box center [1177, 340] width 98 height 33
type input "8"
click at [1165, 410] on input at bounding box center [1177, 426] width 98 height 33
type input "4"
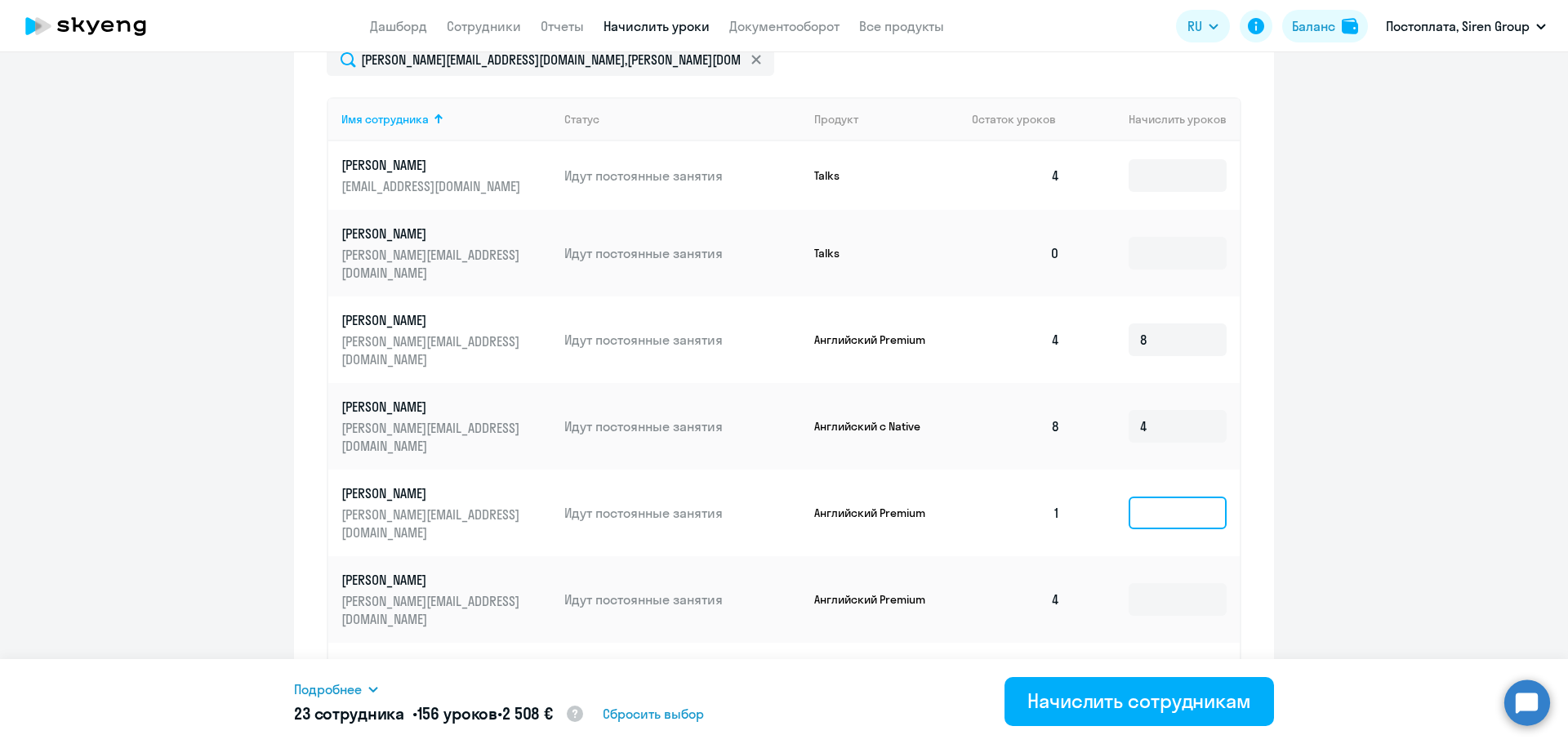
click at [1160, 497] on input at bounding box center [1177, 513] width 98 height 33
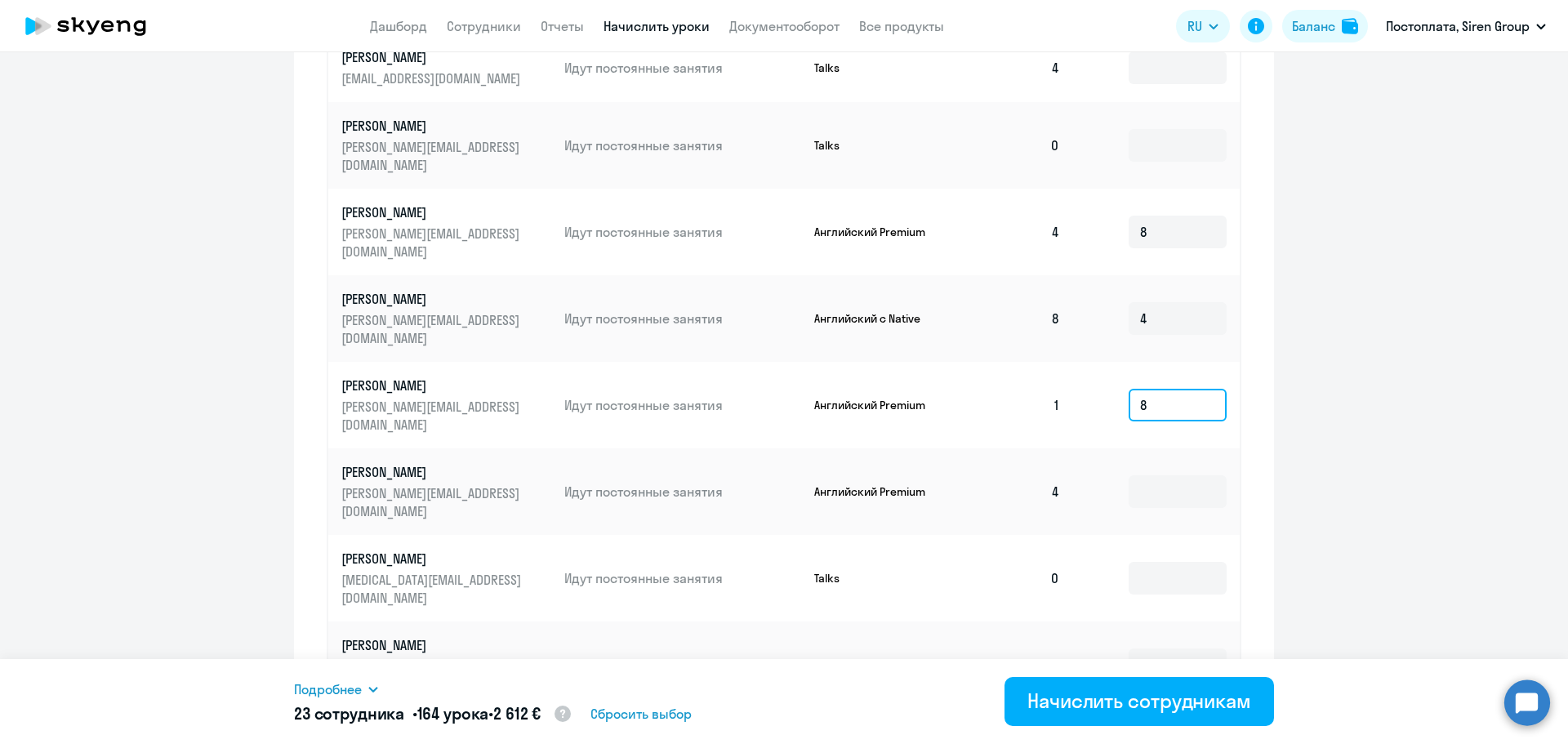
scroll to position [752, 0]
type input "8"
click at [1156, 475] on input at bounding box center [1177, 491] width 98 height 33
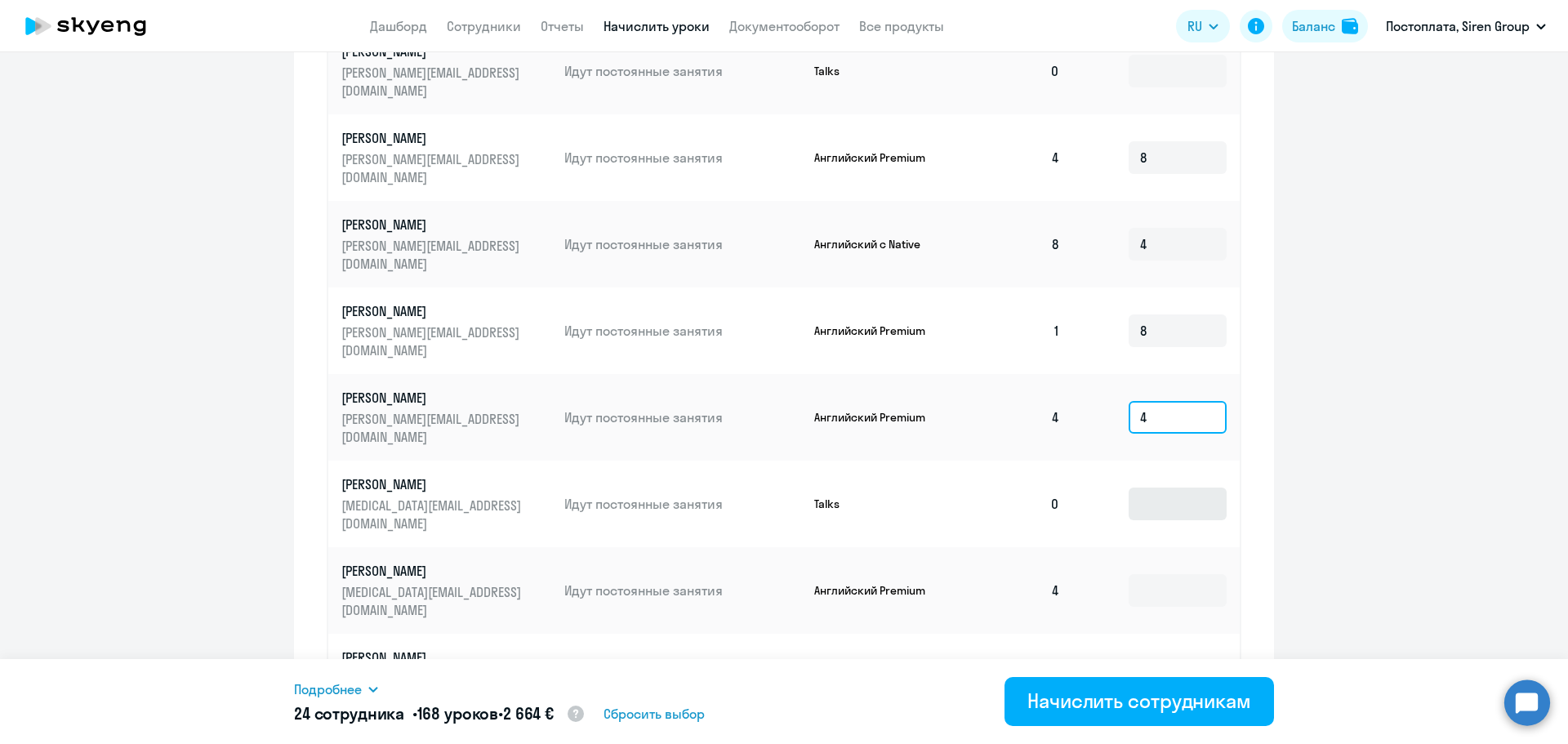
scroll to position [863, 0]
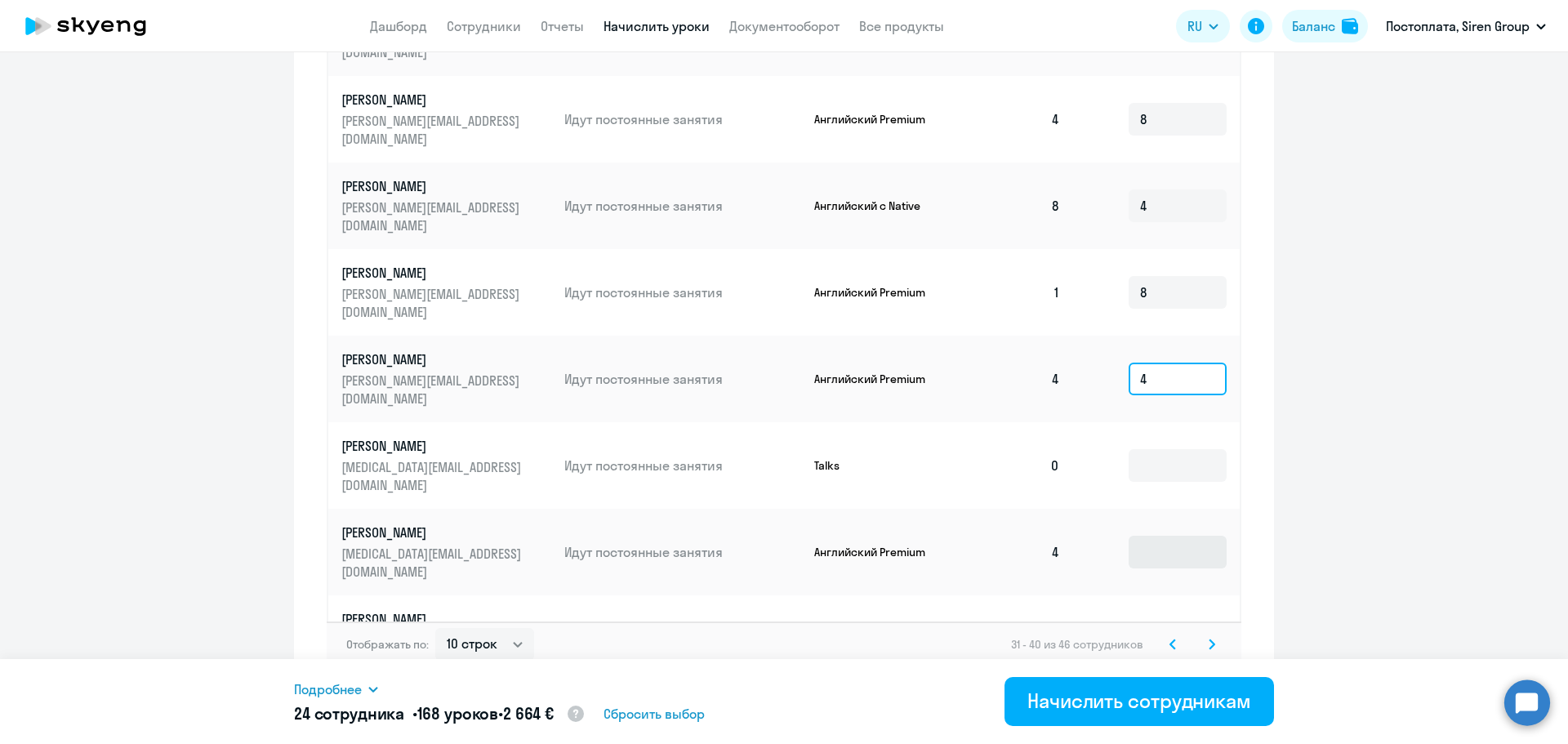
type input "4"
click at [1152, 536] on input at bounding box center [1177, 552] width 98 height 33
type input "4"
click at [1153, 623] on input at bounding box center [1177, 639] width 98 height 33
type input "4"
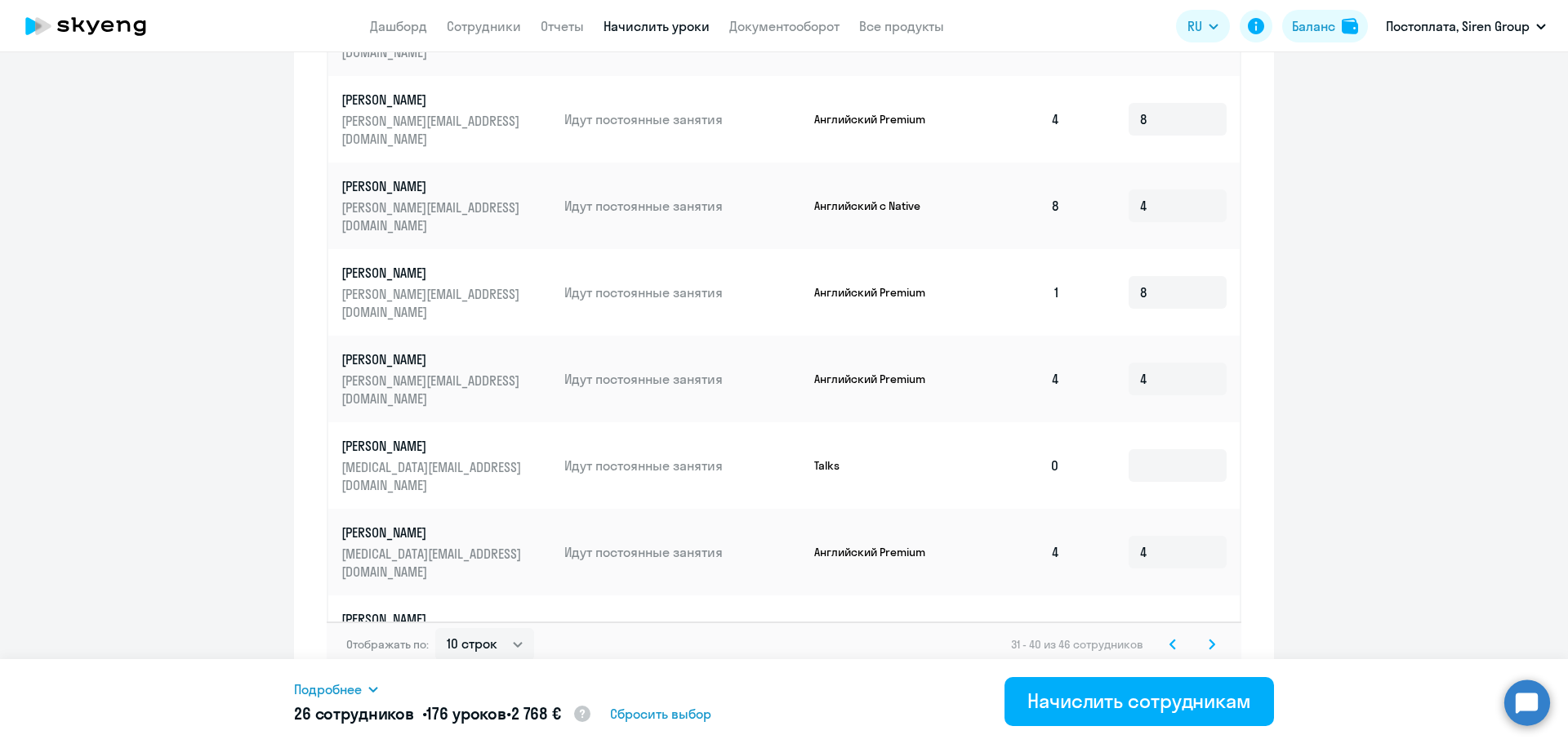
click at [1208, 639] on icon at bounding box center [1211, 644] width 7 height 11
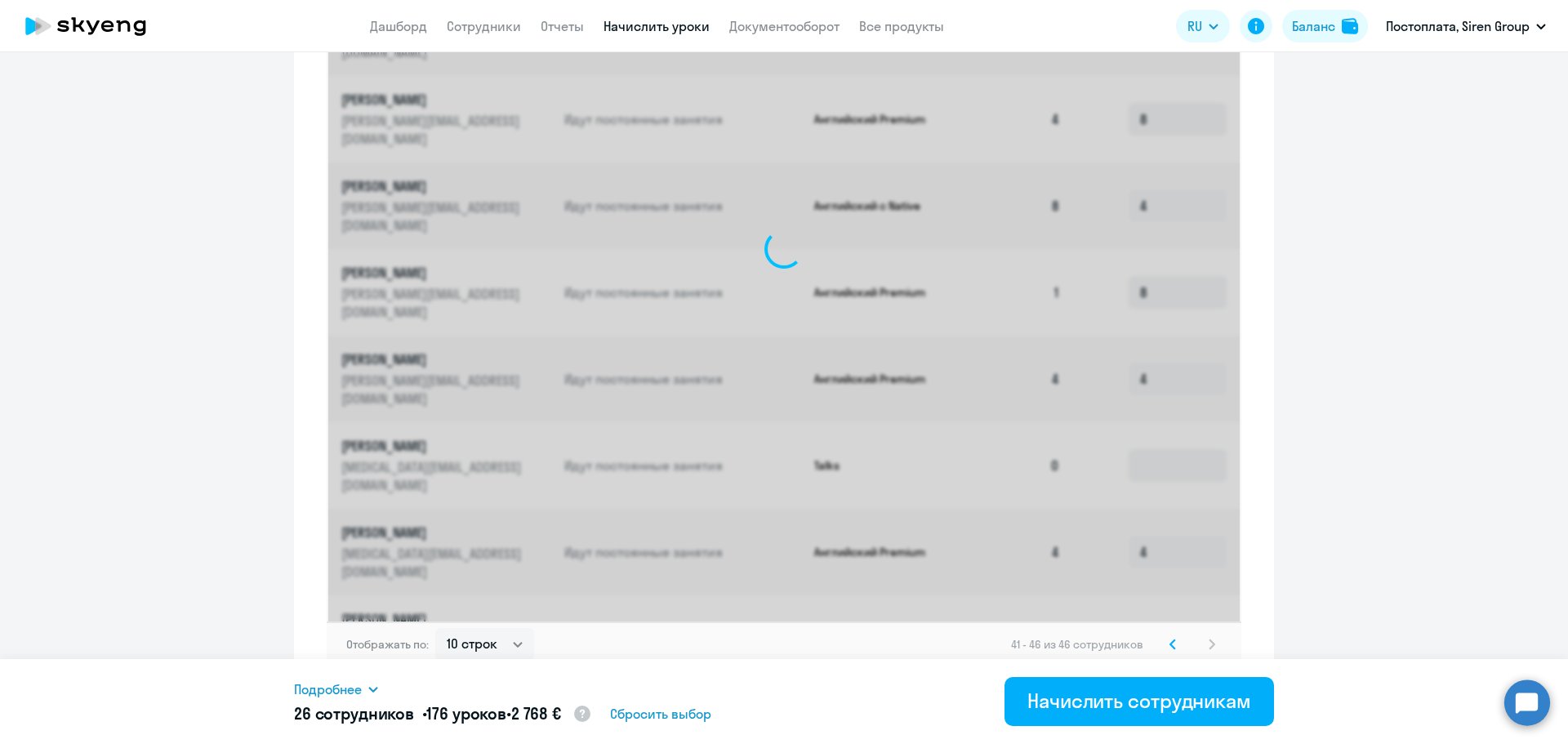
scroll to position [589, 0]
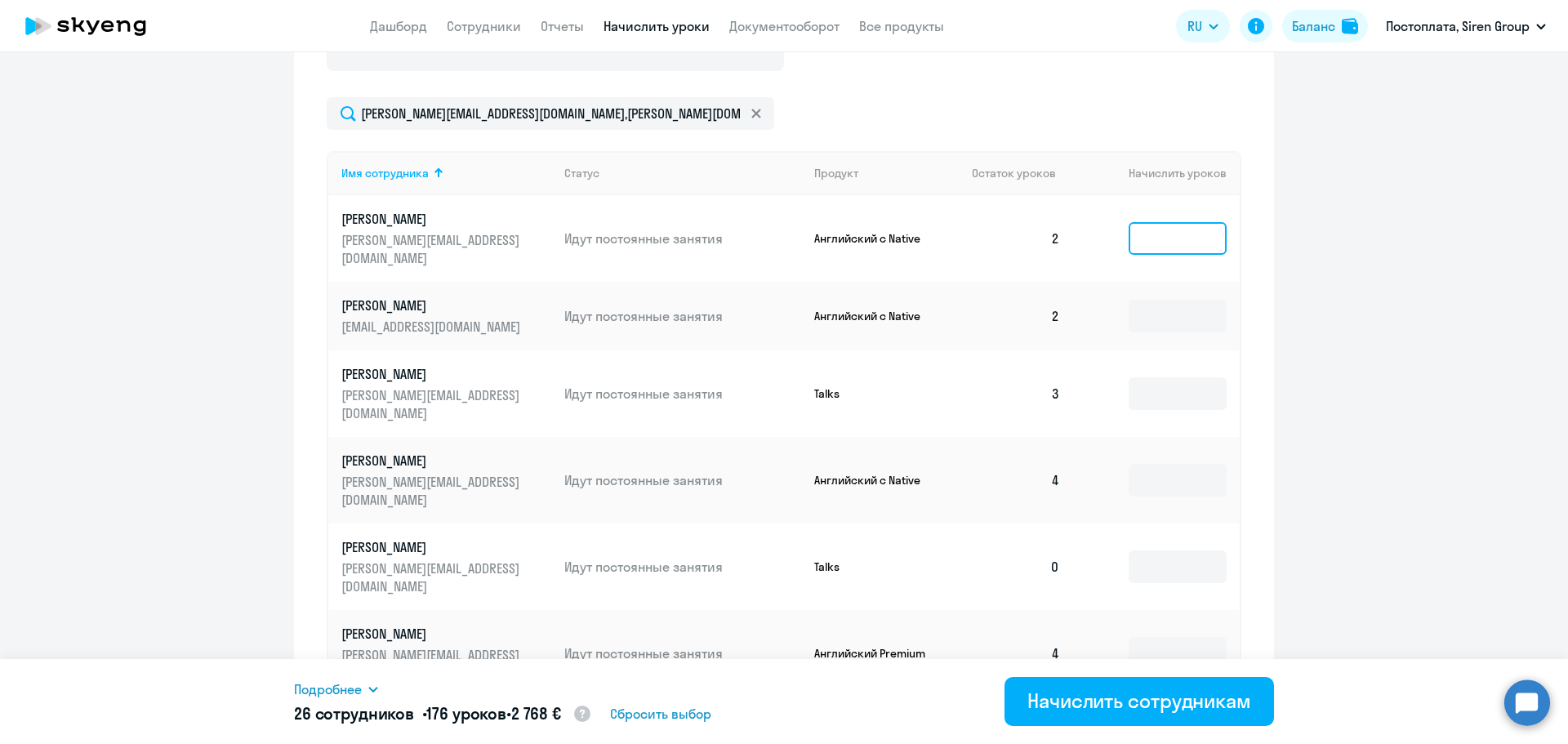
click at [1177, 222] on input at bounding box center [1177, 238] width 98 height 33
type input "8"
click at [1165, 300] on input at bounding box center [1177, 316] width 98 height 33
type input "8"
click at [1156, 464] on input at bounding box center [1177, 480] width 98 height 33
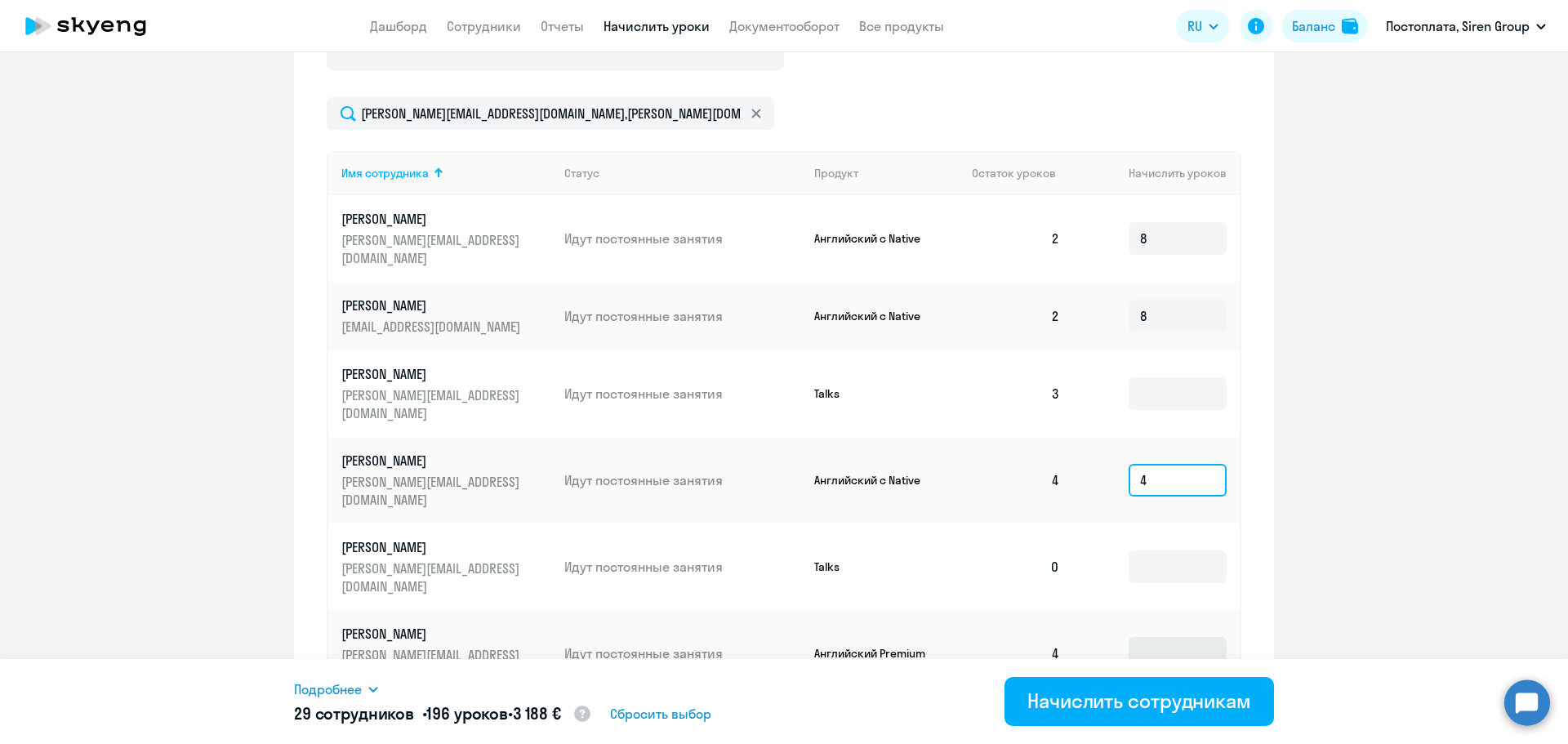
type input "4"
click at [1159, 637] on input at bounding box center [1177, 653] width 98 height 33
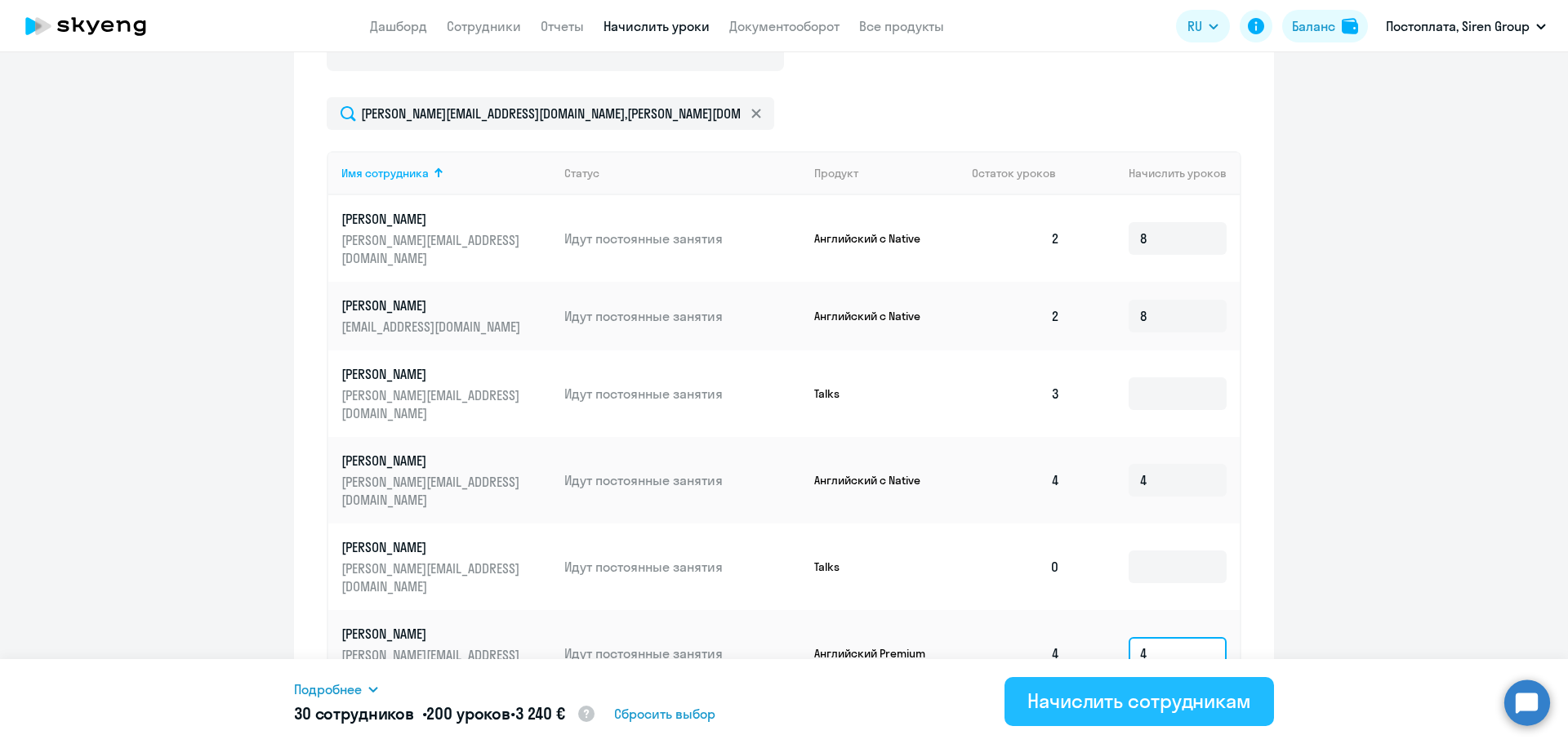
type input "4"
click at [1117, 694] on div "Начислить сотрудникам" at bounding box center [1139, 701] width 224 height 26
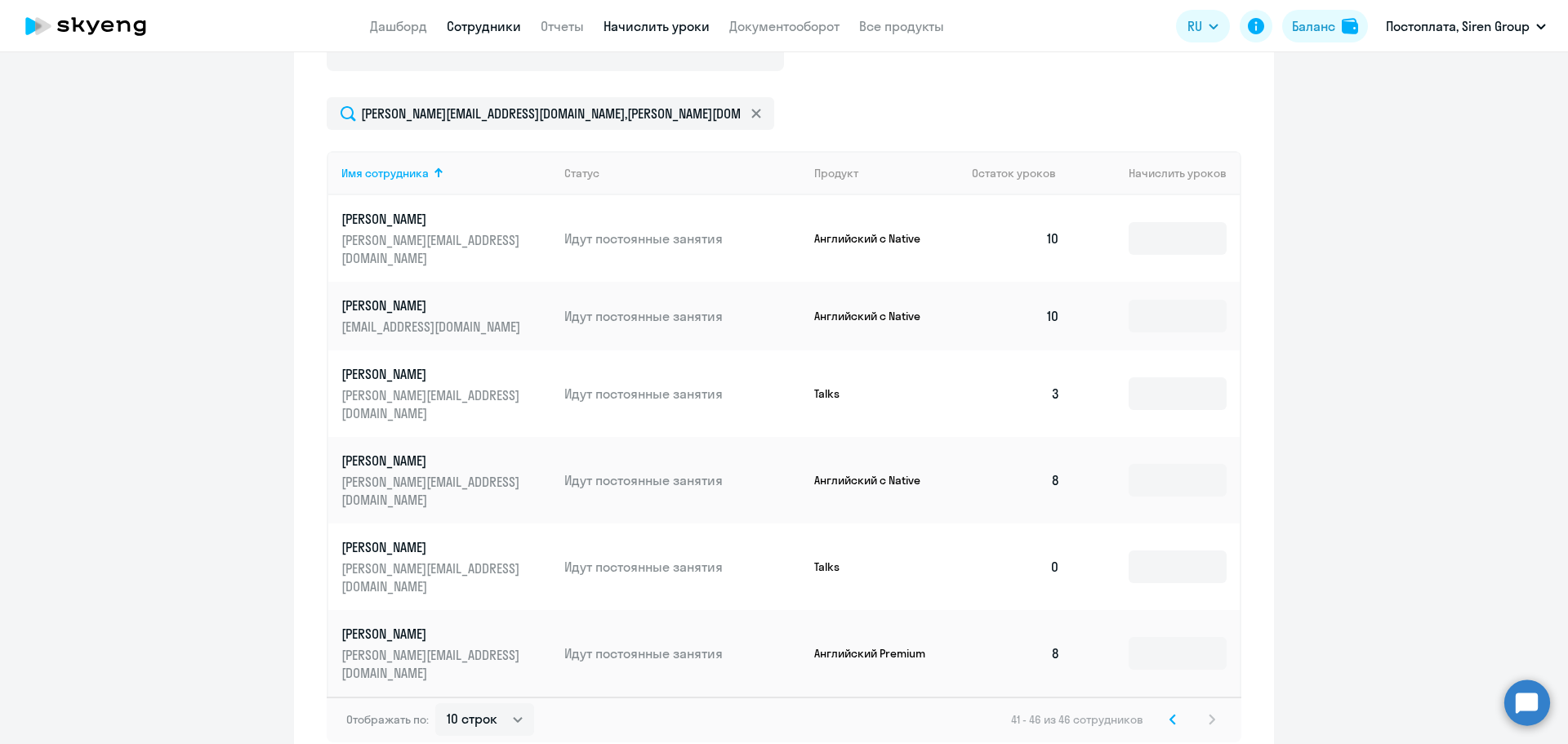
click at [505, 29] on link "Сотрудники" at bounding box center [483, 25] width 74 height 16
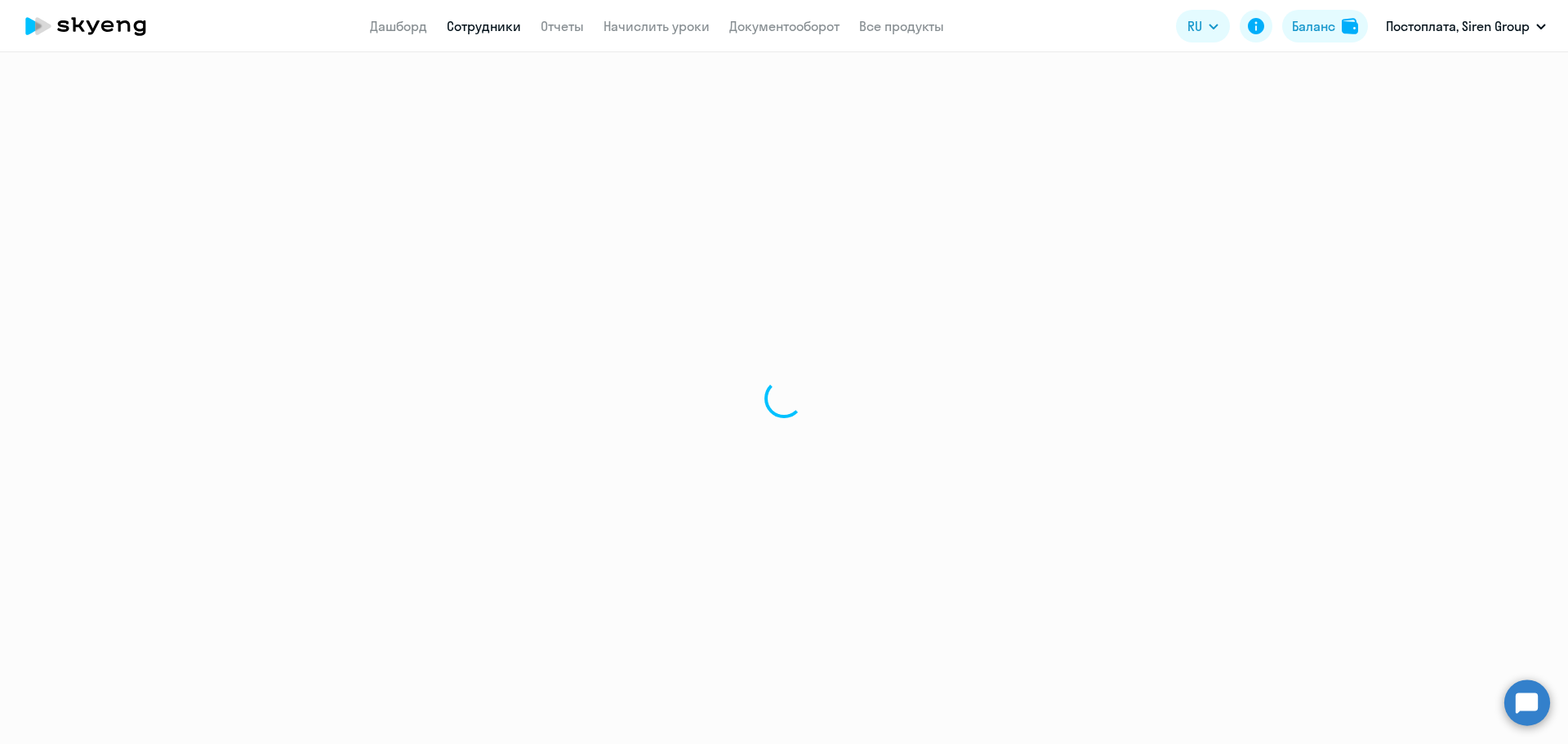
select select "30"
